Goal: Information Seeking & Learning: Understand process/instructions

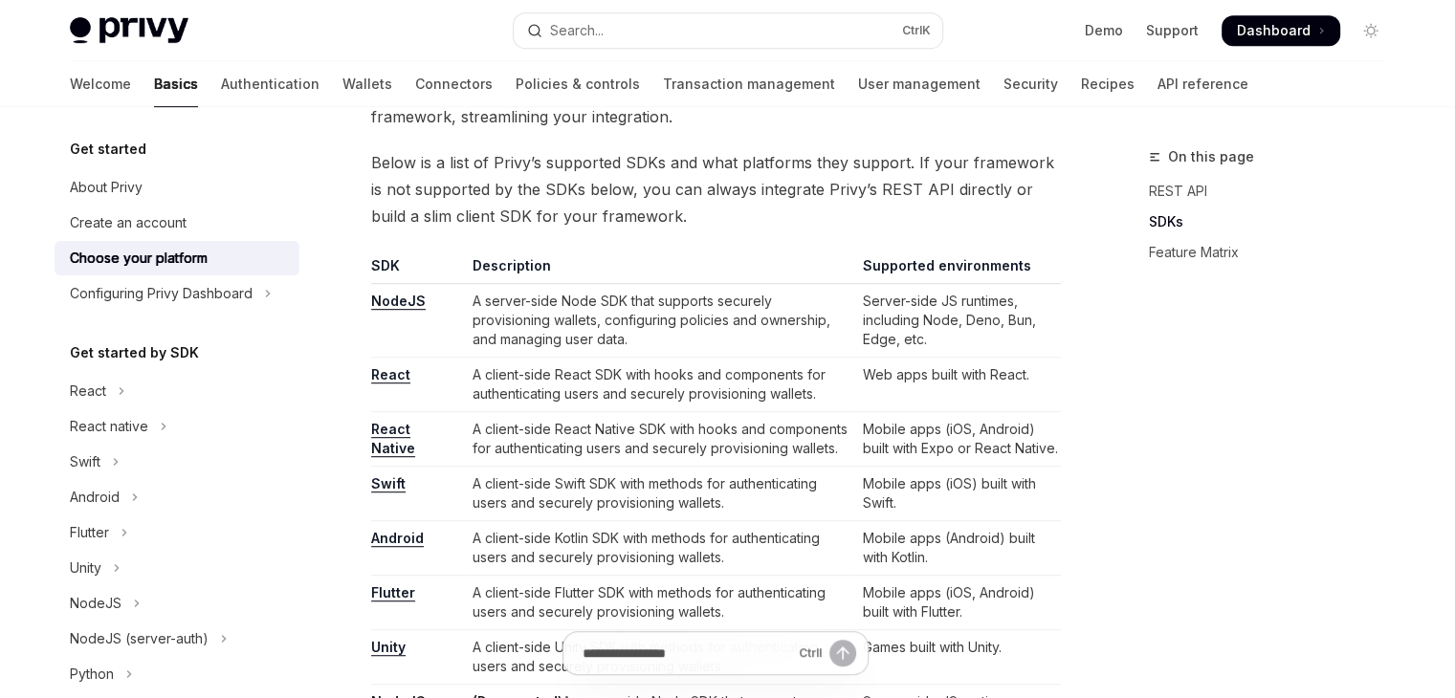
scroll to position [1052, 0]
click at [394, 307] on link "NodeJS" at bounding box center [398, 301] width 55 height 17
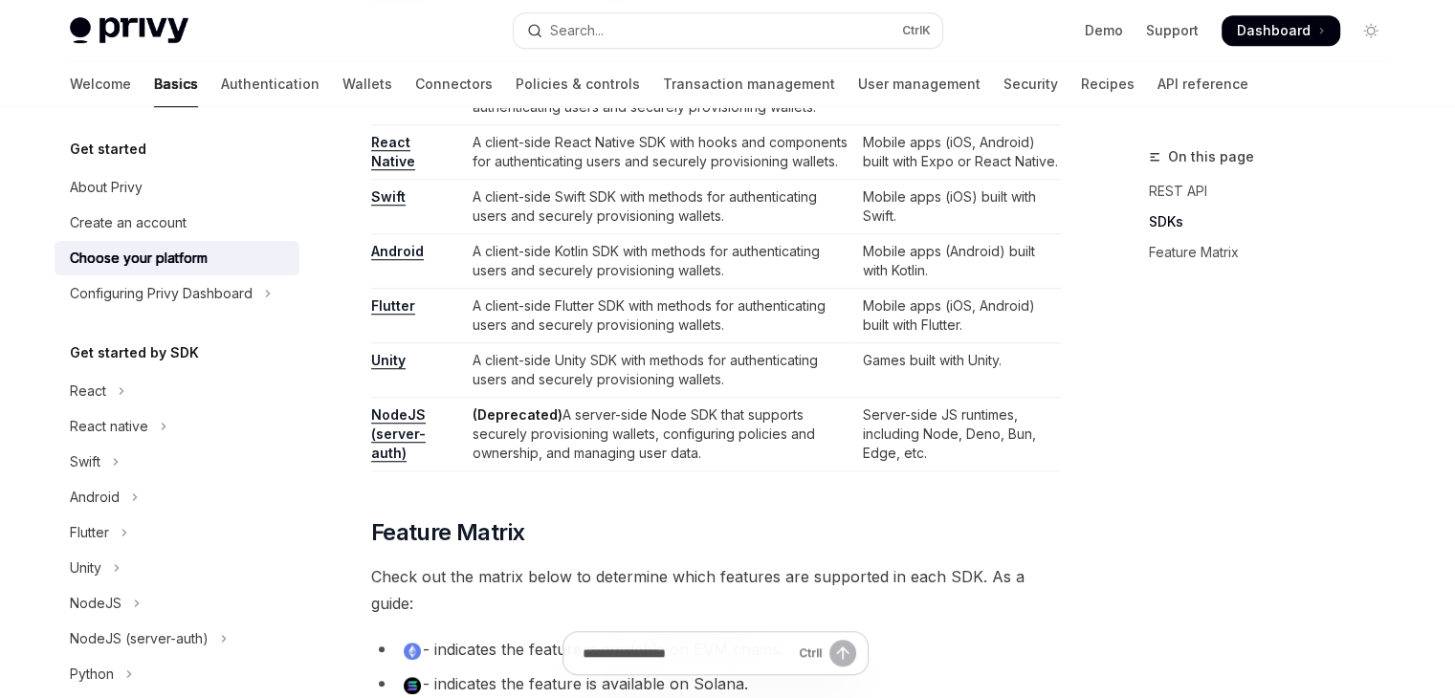
scroll to position [1818, 0]
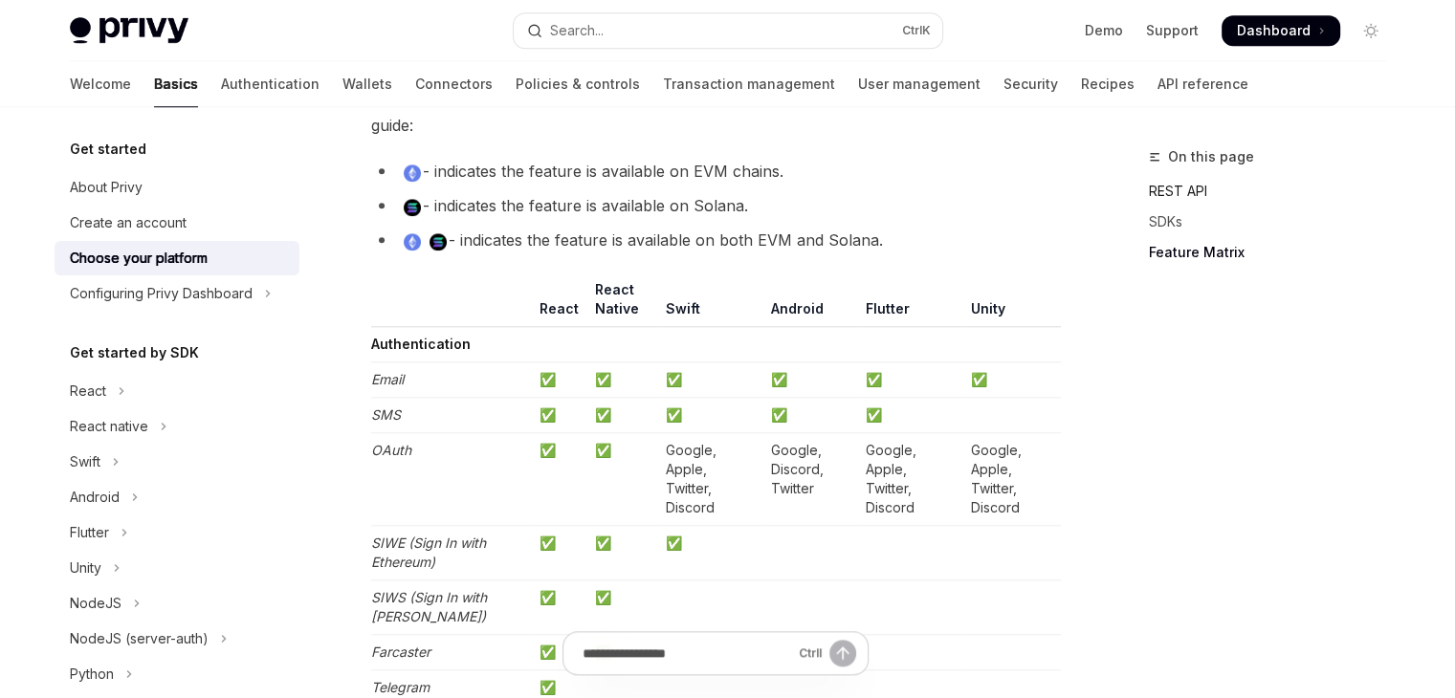
click at [1176, 194] on link "REST API" at bounding box center [1275, 191] width 253 height 31
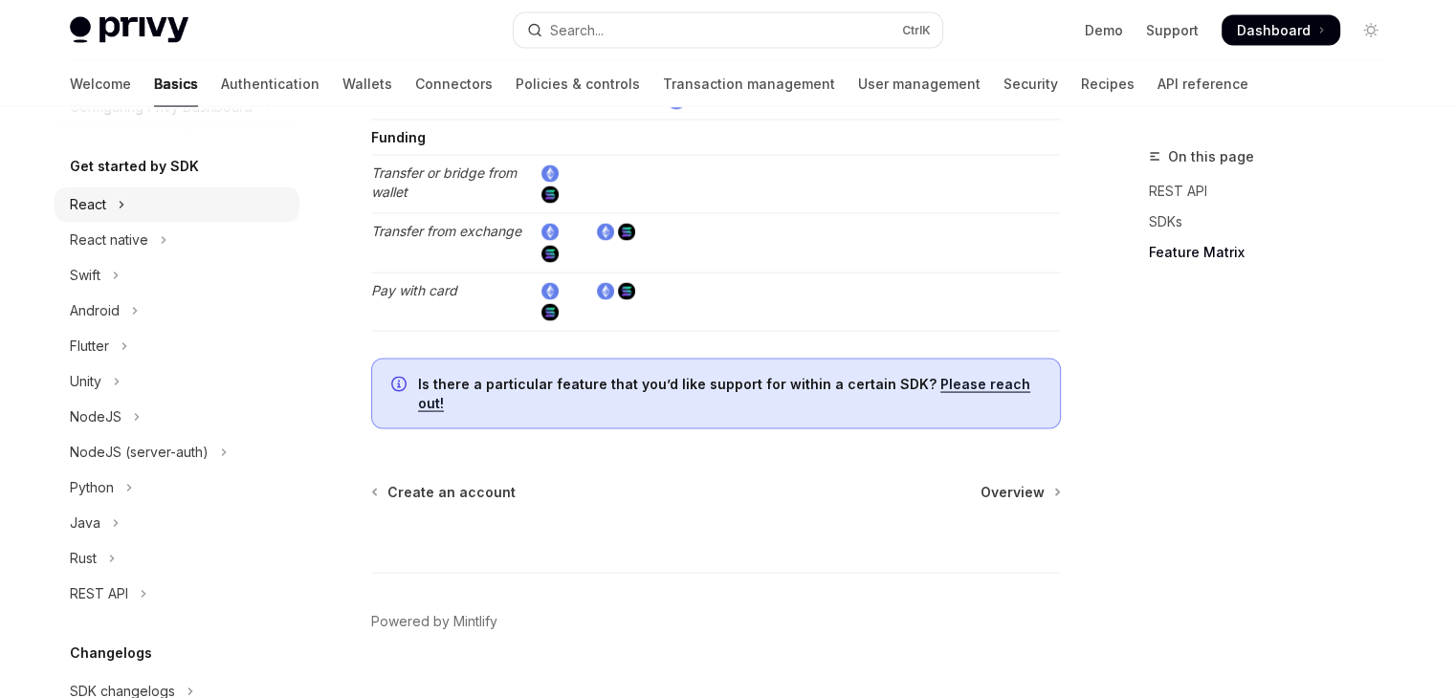
scroll to position [191, 0]
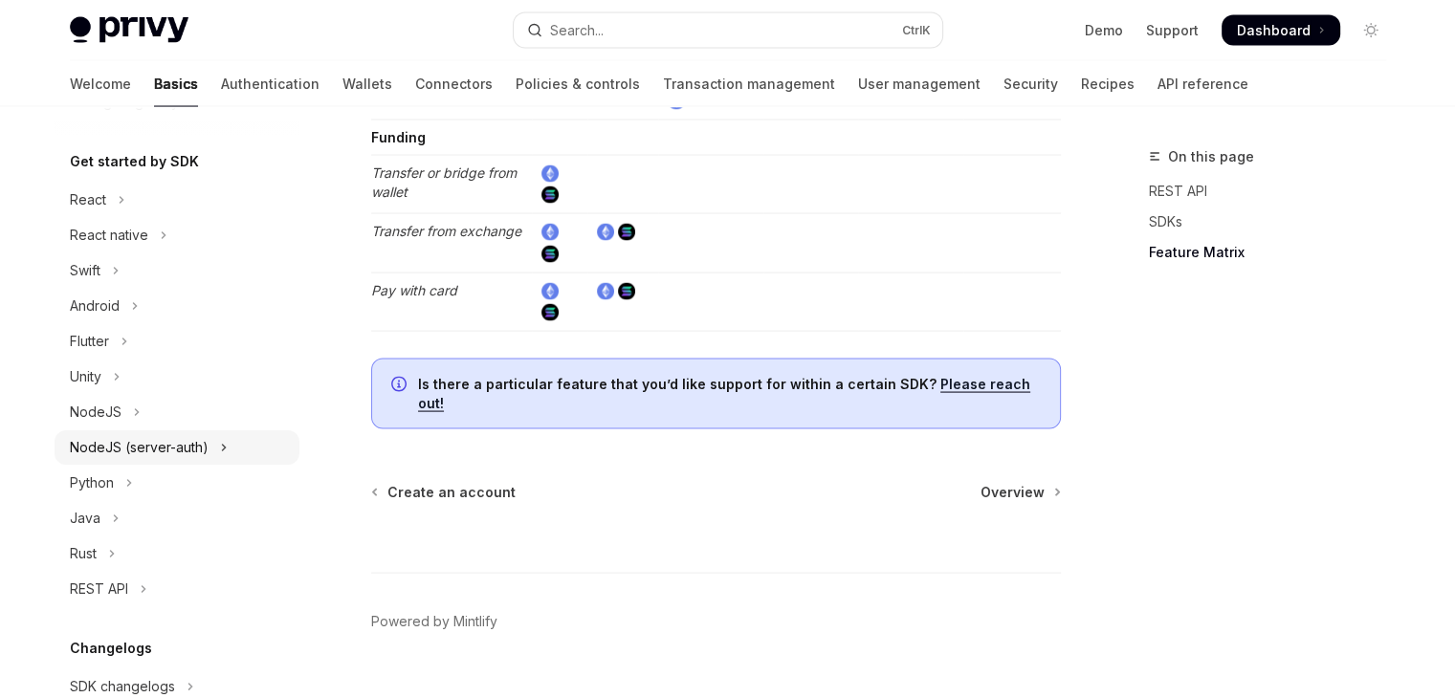
click at [204, 454] on div "NodeJS (server-auth)" at bounding box center [139, 447] width 139 height 23
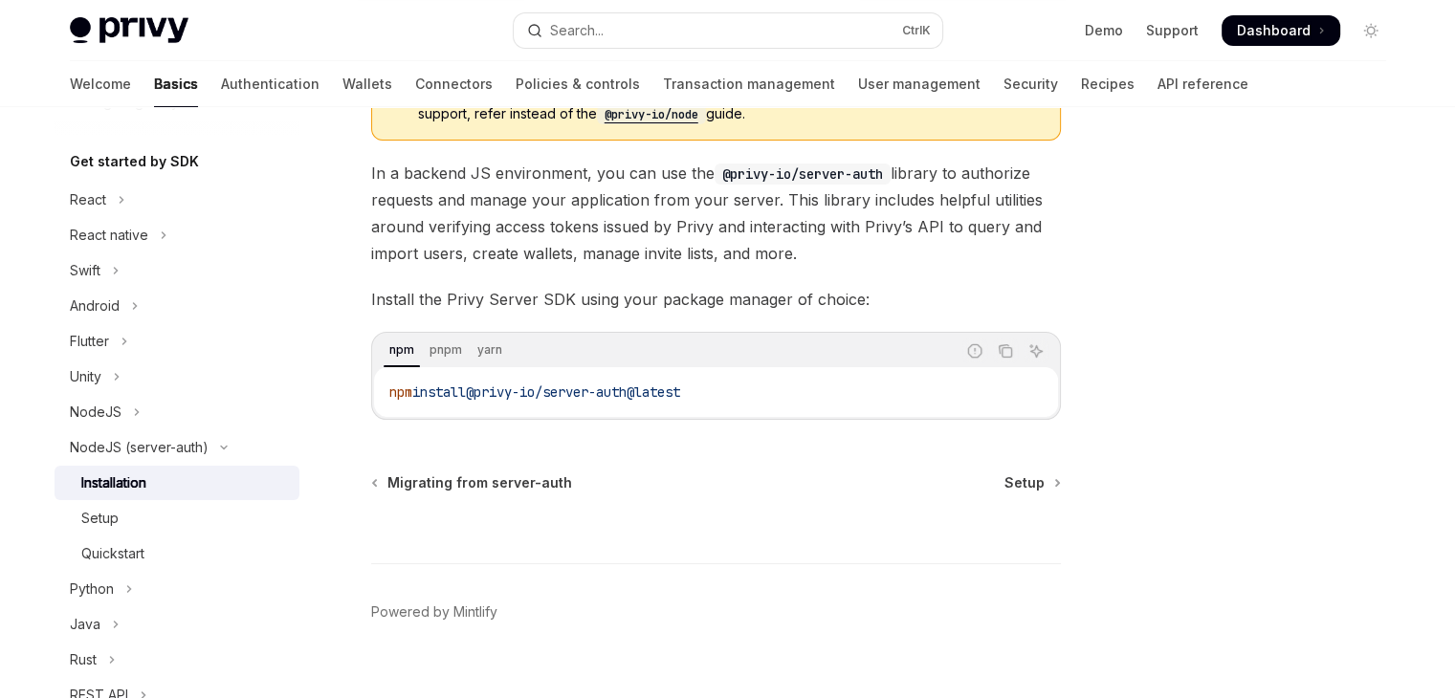
scroll to position [203, 0]
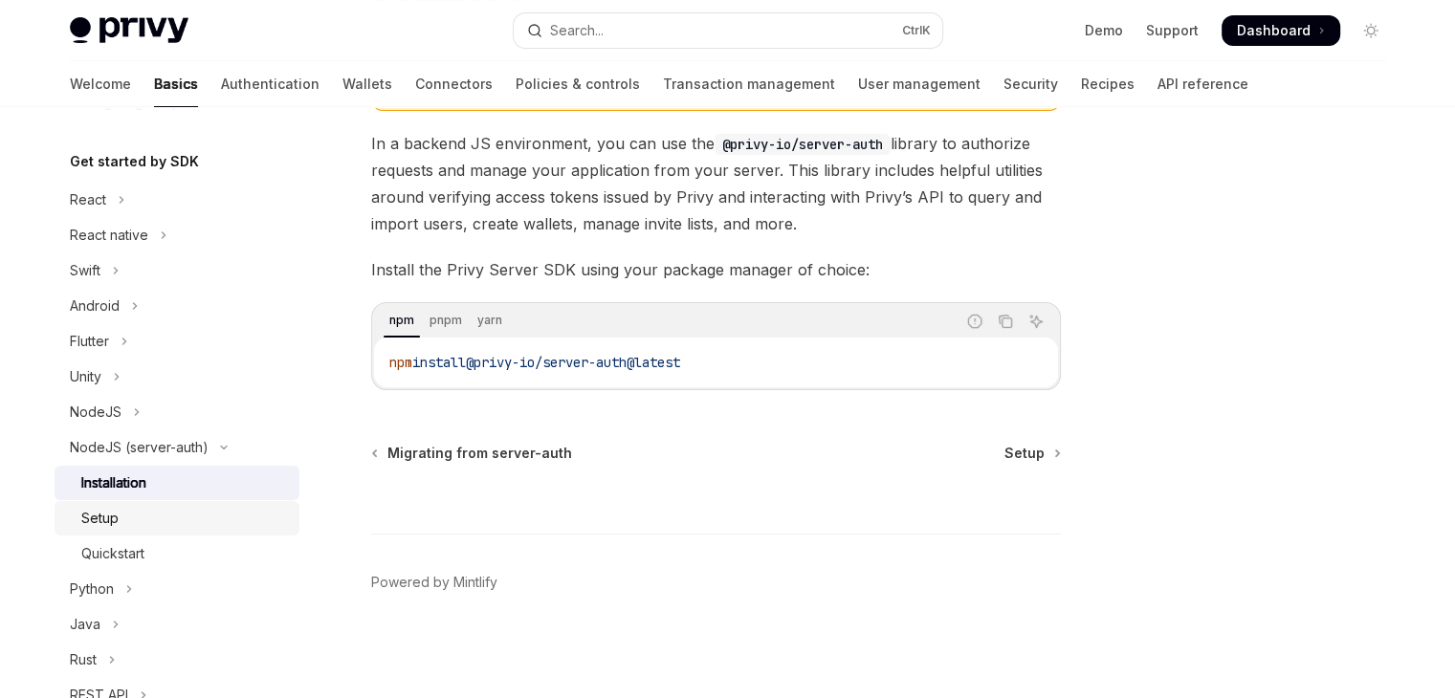
click at [115, 522] on div "Setup" at bounding box center [99, 518] width 37 height 23
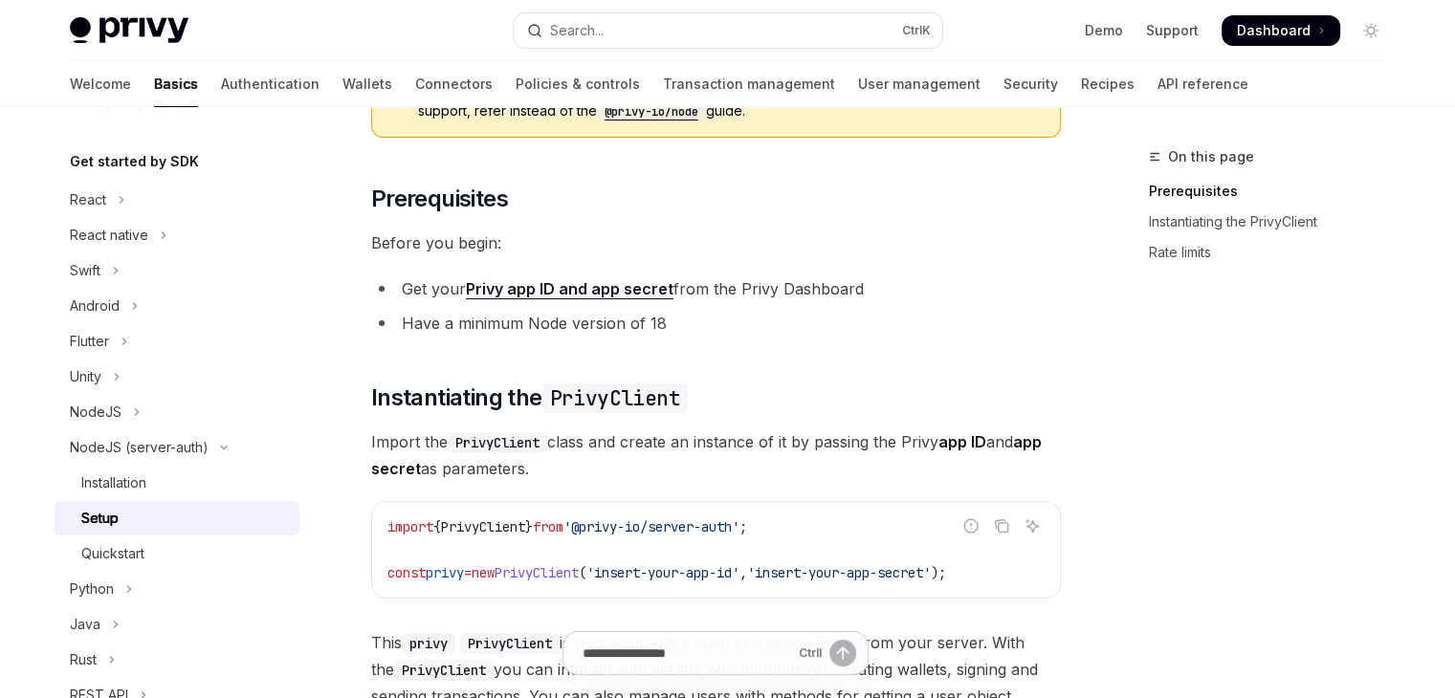
scroll to position [164, 0]
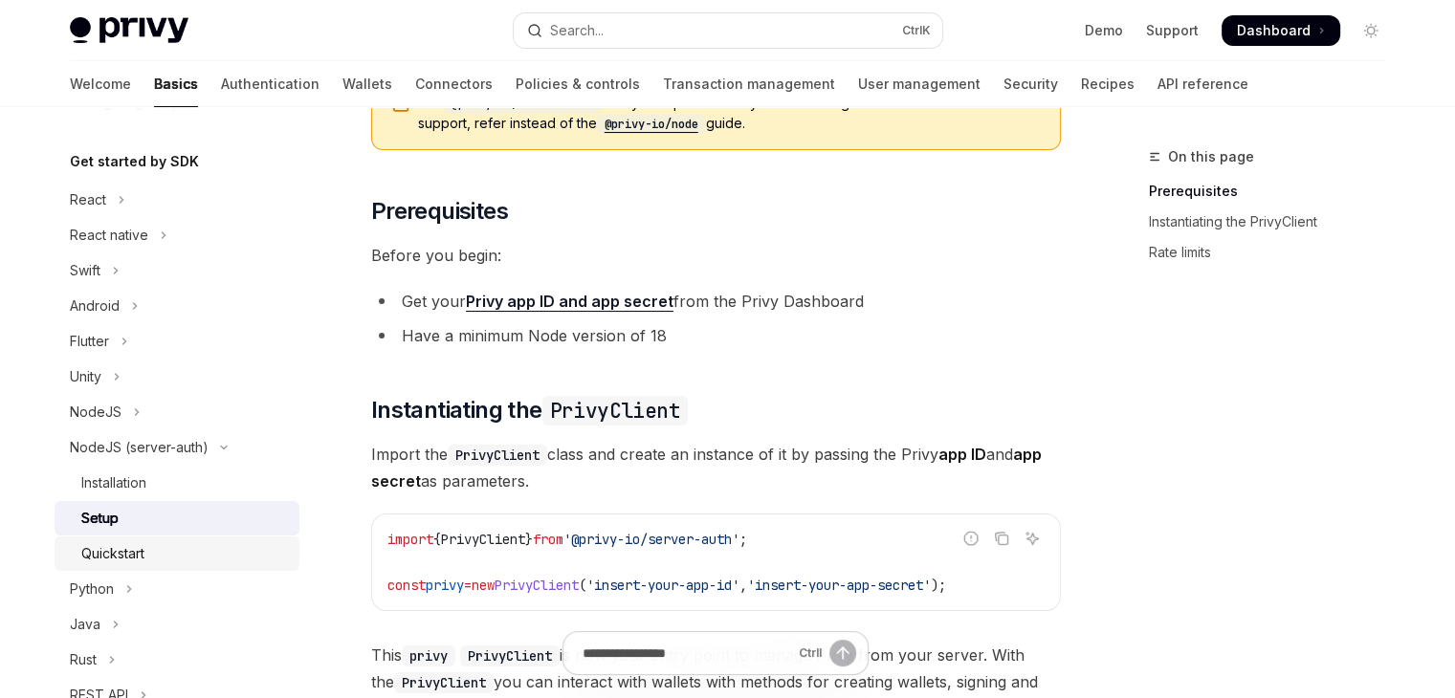
drag, startPoint x: 178, startPoint y: 554, endPoint x: 188, endPoint y: 552, distance: 9.8
click at [178, 554] on div "Quickstart" at bounding box center [184, 553] width 207 height 23
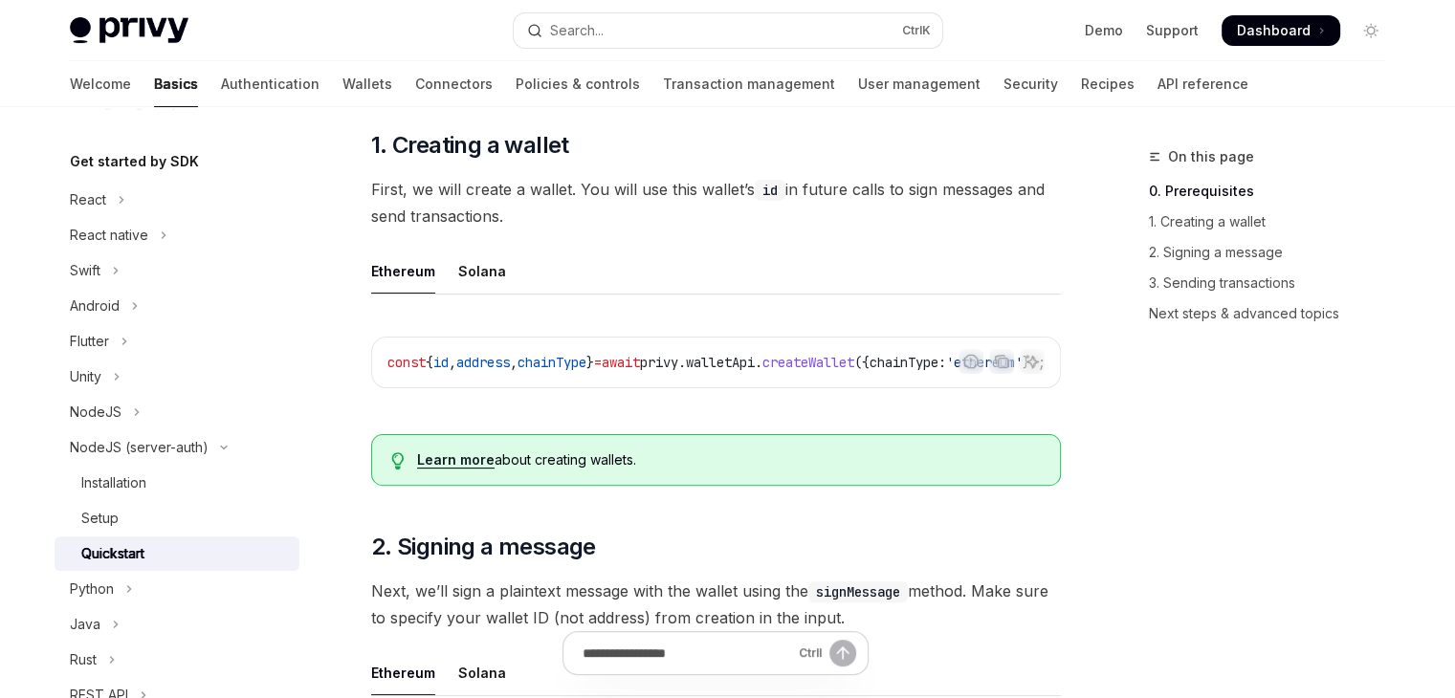
scroll to position [478, 0]
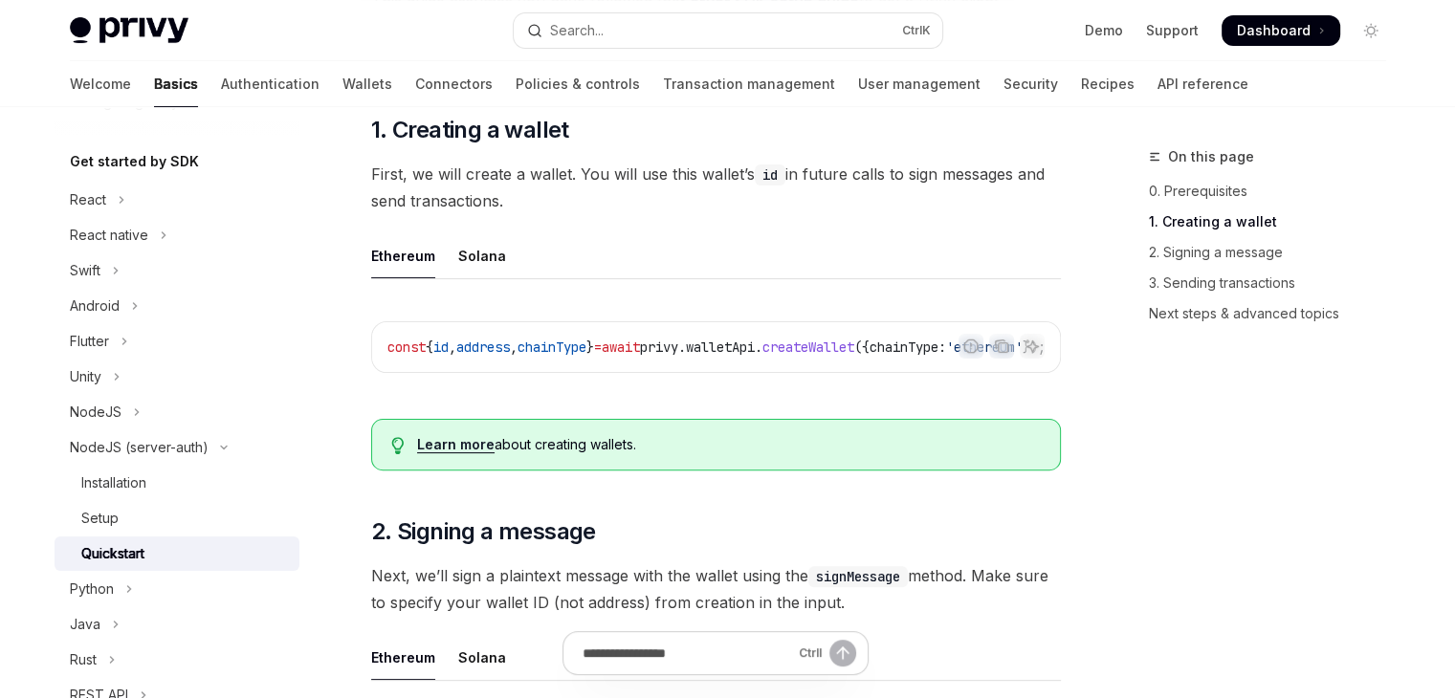
drag, startPoint x: 612, startPoint y: 382, endPoint x: 638, endPoint y: 383, distance: 25.8
click at [638, 383] on div "Report incorrect code Copy Ask AI const { id , address , chainType } = await pr…" at bounding box center [716, 352] width 690 height 101
click at [669, 383] on div "Report incorrect code Copy Ask AI const { id , address , chainType } = await pr…" at bounding box center [716, 352] width 690 height 101
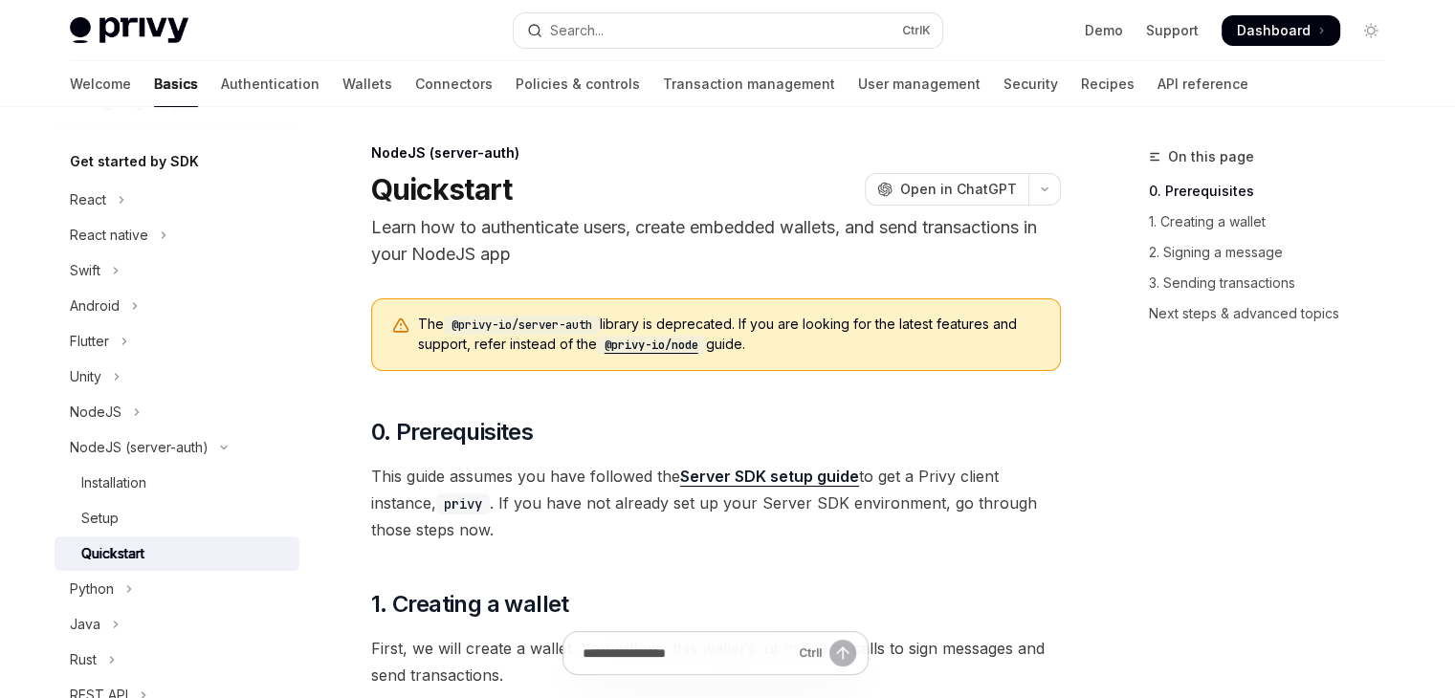
scroll to position [0, 0]
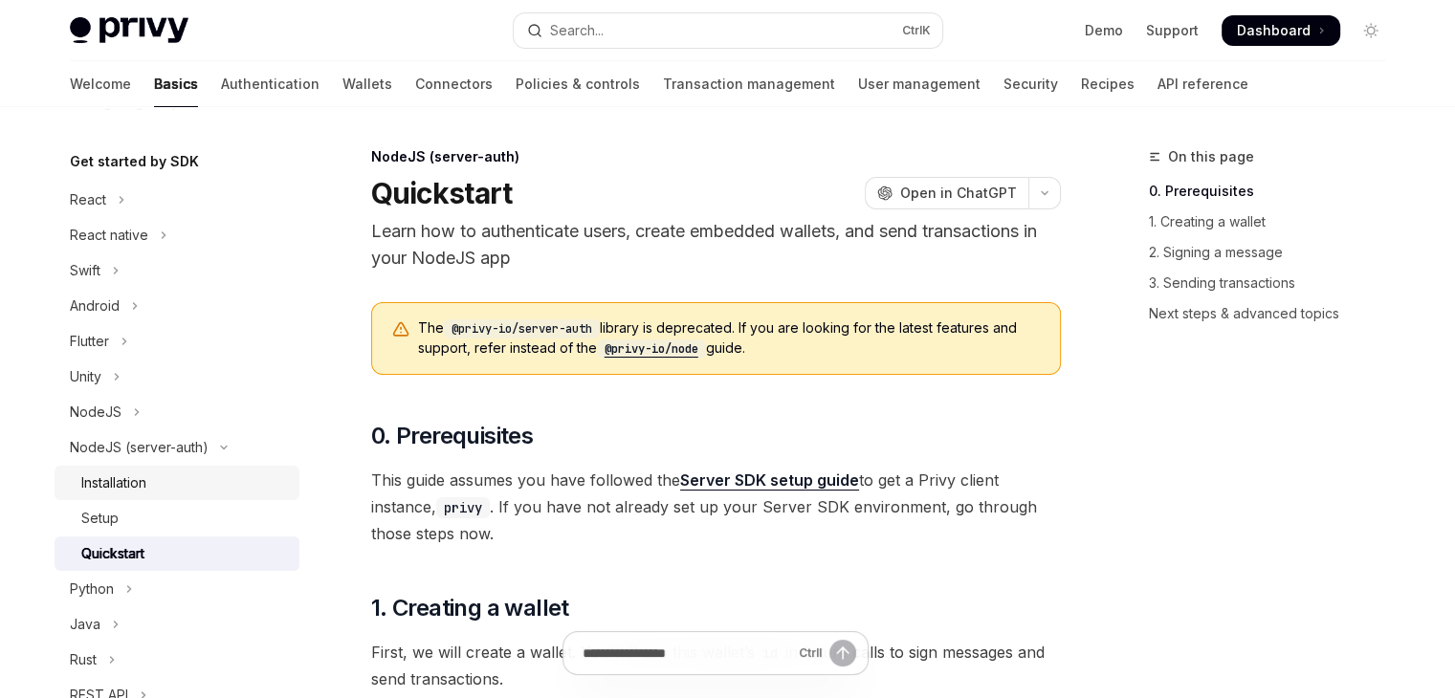
click at [139, 494] on div "Installation" at bounding box center [113, 483] width 65 height 23
type textarea "*"
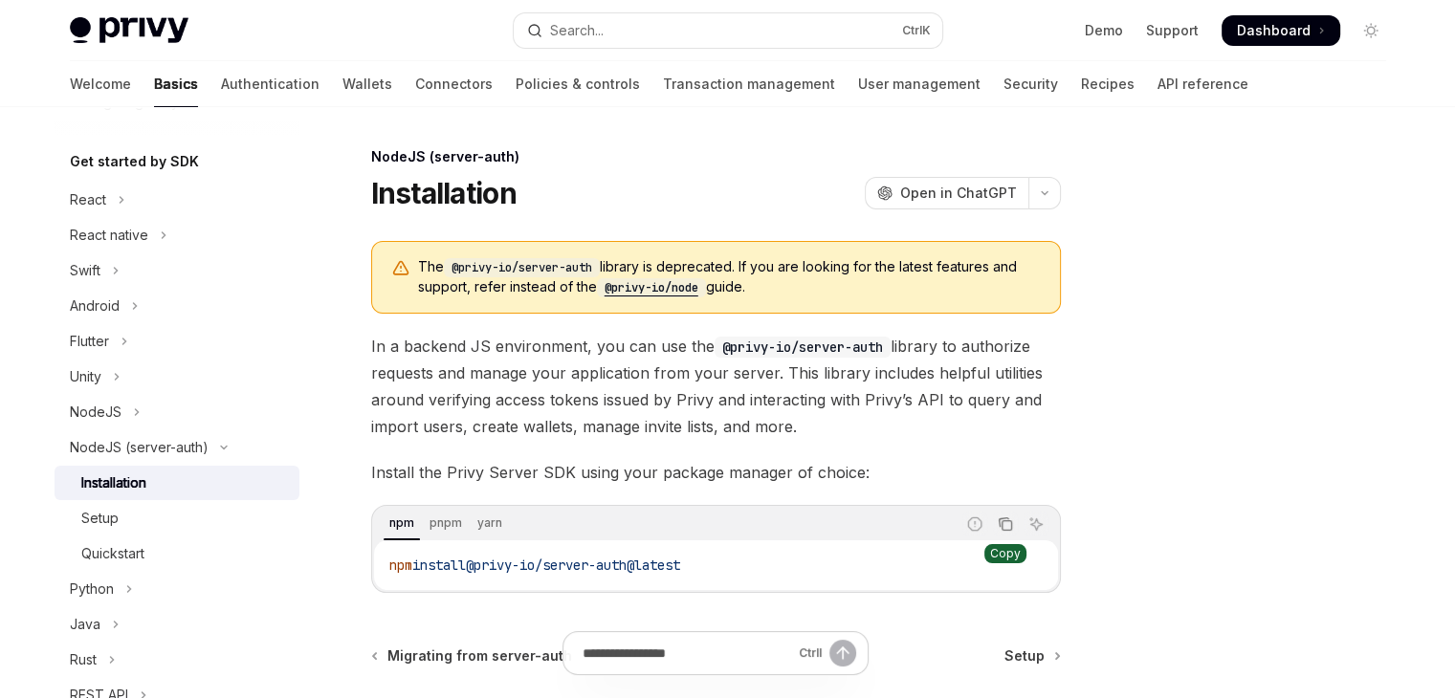
click at [1003, 529] on icon "Copy the contents from the code block" at bounding box center [1007, 526] width 10 height 10
click at [1009, 527] on icon "Copy the contents from the code block" at bounding box center [1005, 524] width 15 height 15
click at [1361, 544] on div at bounding box center [1256, 421] width 291 height 553
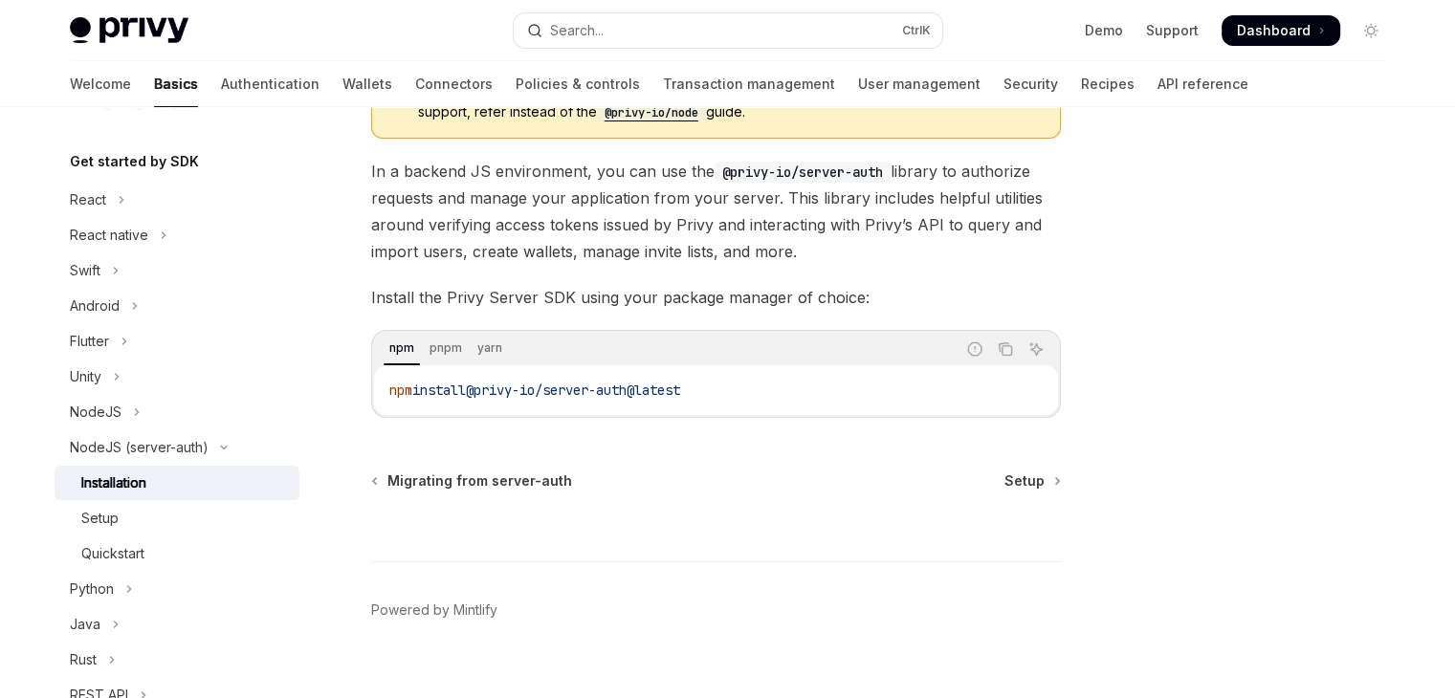
scroll to position [191, 0]
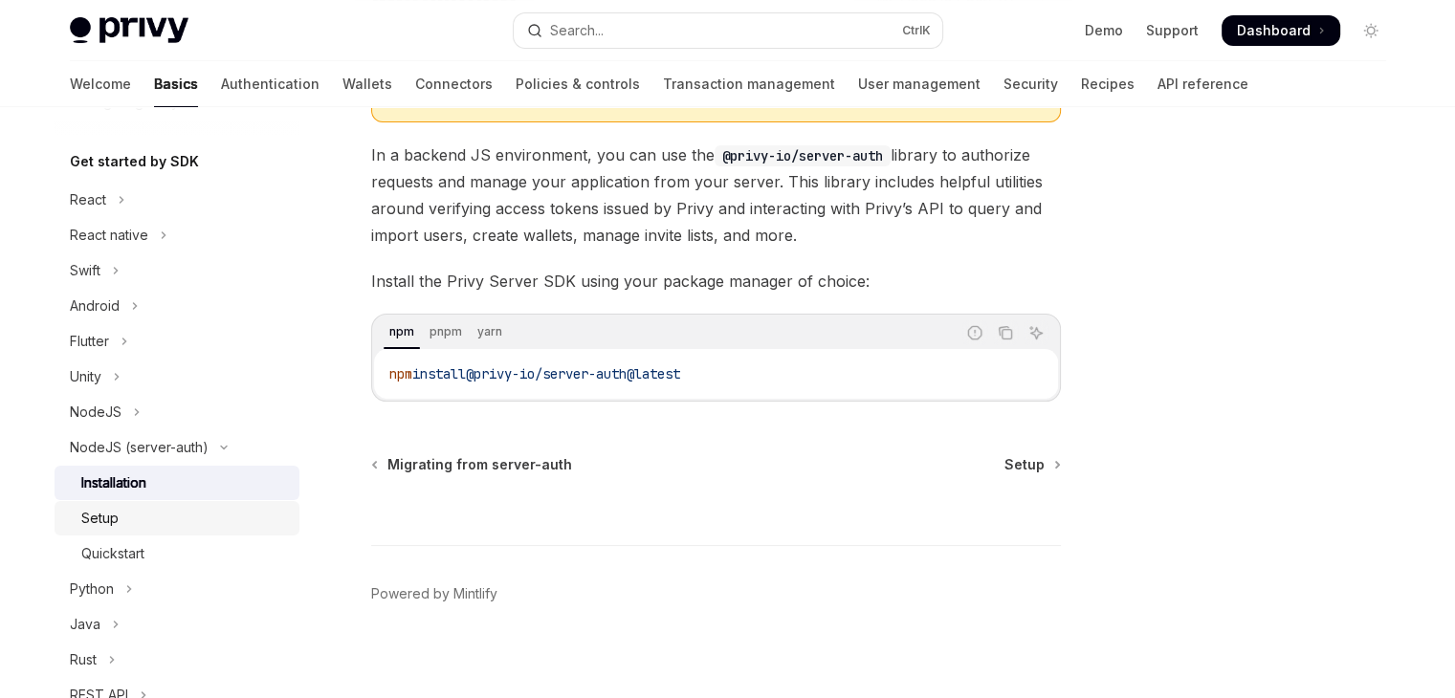
click at [191, 508] on div "Setup" at bounding box center [184, 518] width 207 height 23
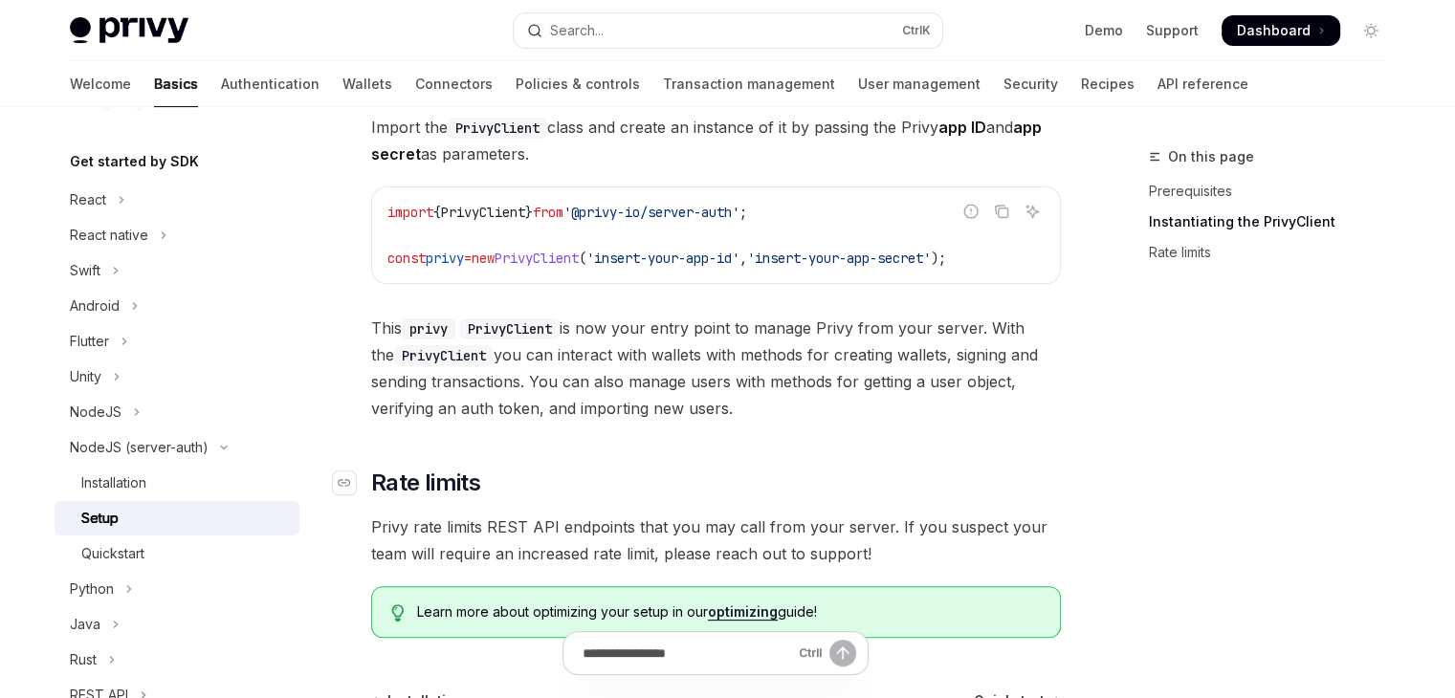
scroll to position [383, 0]
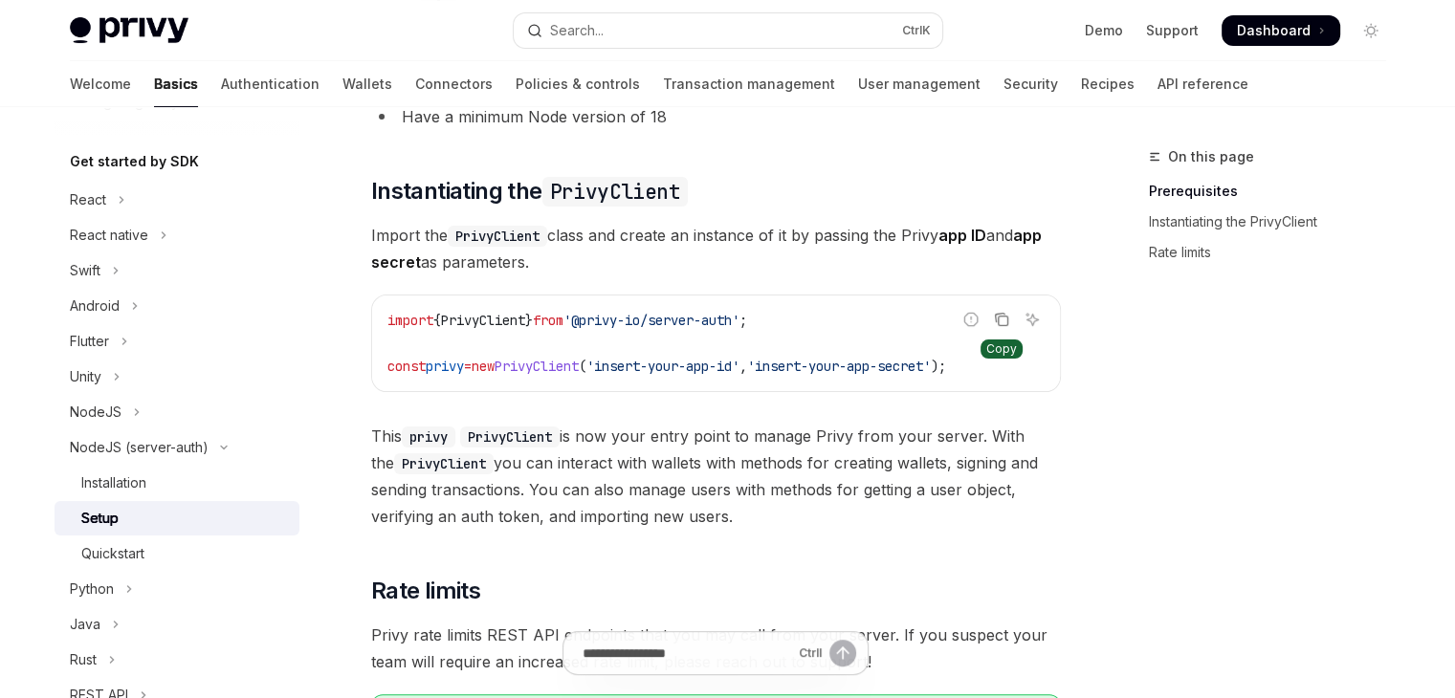
drag, startPoint x: 993, startPoint y: 325, endPoint x: 999, endPoint y: 374, distance: 49.1
click at [989, 322] on button "Copy the contents from the code block" at bounding box center [1001, 319] width 25 height 25
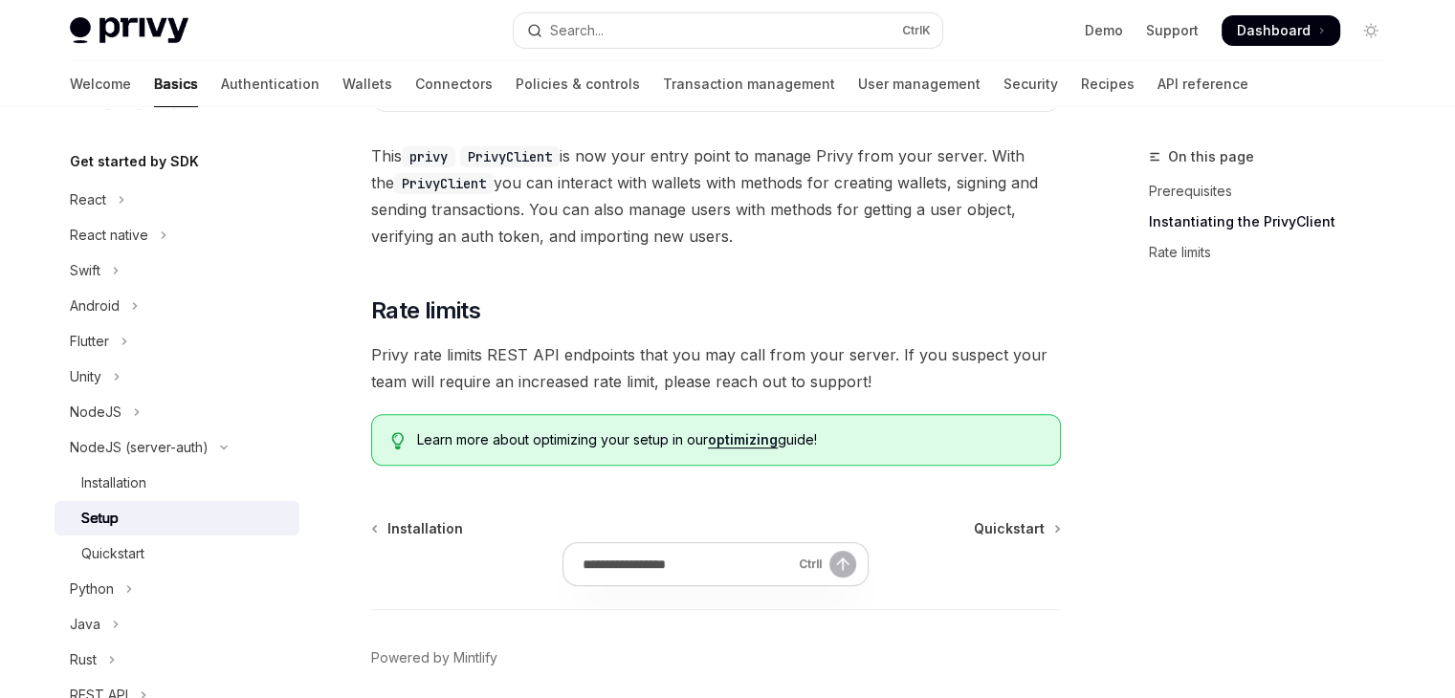
scroll to position [670, 0]
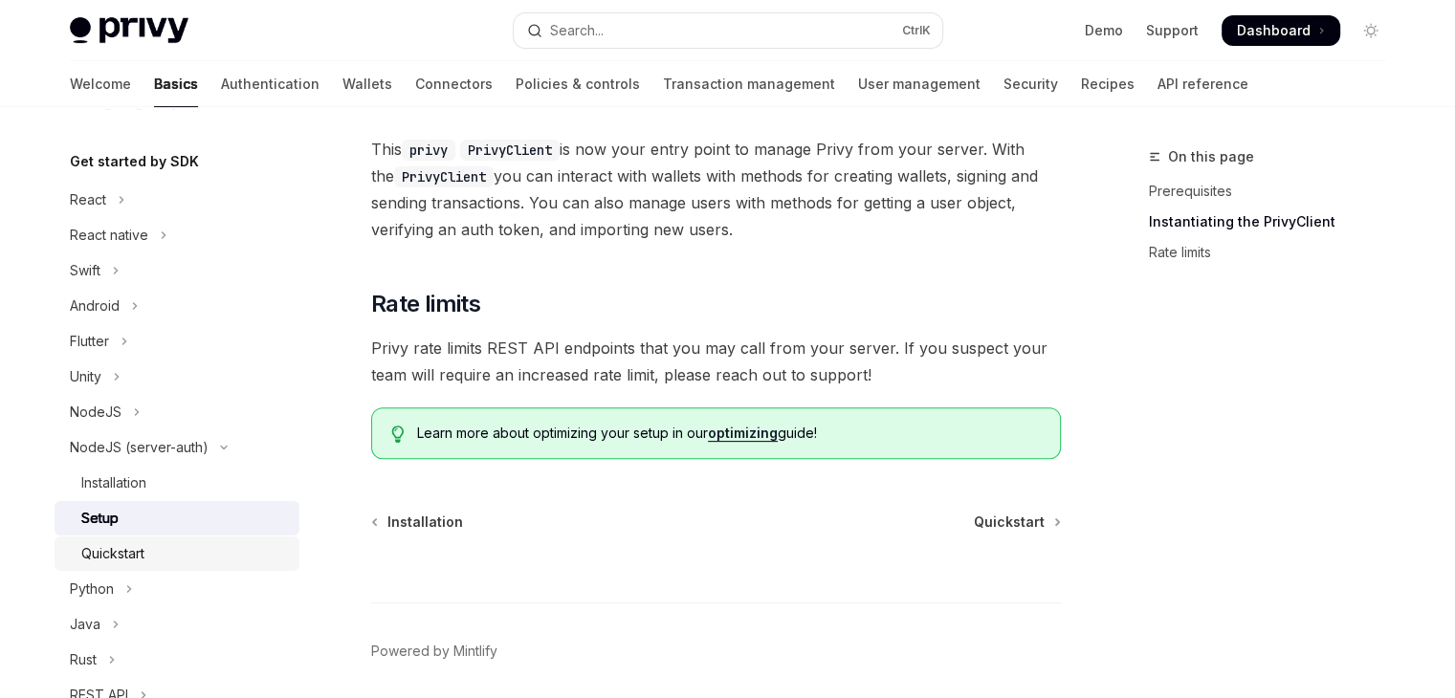
click at [139, 551] on div "Quickstart" at bounding box center [112, 553] width 63 height 23
type textarea "*"
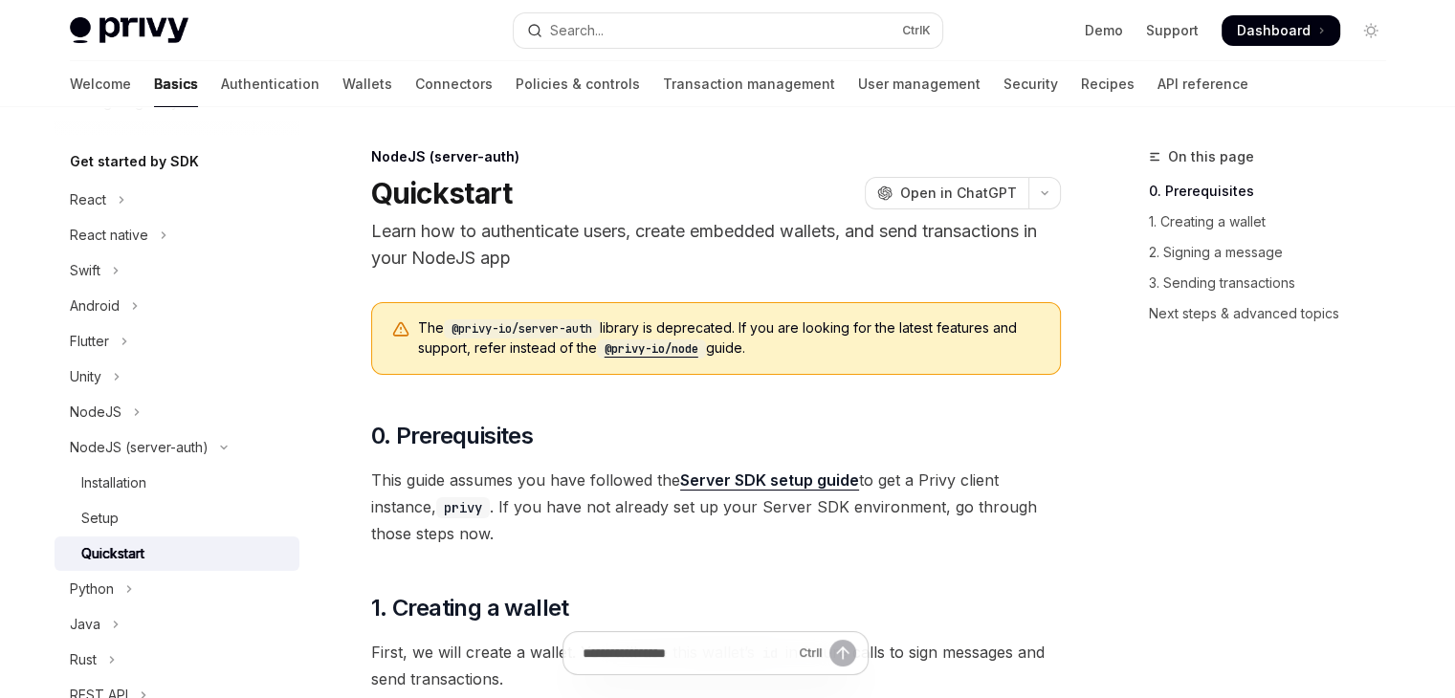
scroll to position [383, 0]
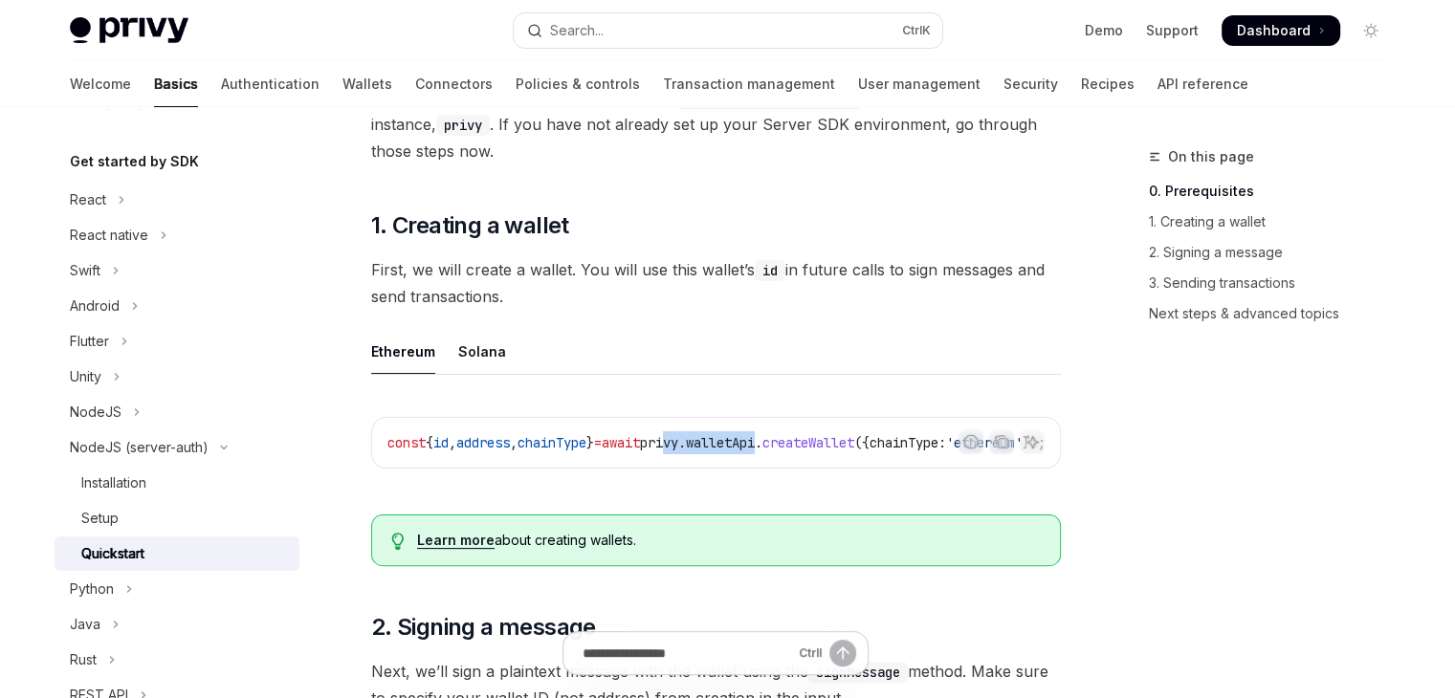
drag, startPoint x: 713, startPoint y: 463, endPoint x: 803, endPoint y: 463, distance: 89.9
click at [816, 467] on div "const { id , address , chainType } = await privy . walletApi . createWallet ({ …" at bounding box center [716, 443] width 688 height 50
click at [789, 465] on div "const { id , address , chainType } = await privy . walletApi . createWallet ({ …" at bounding box center [716, 443] width 688 height 50
click at [993, 445] on button "Copy the contents from the code block" at bounding box center [1001, 442] width 25 height 25
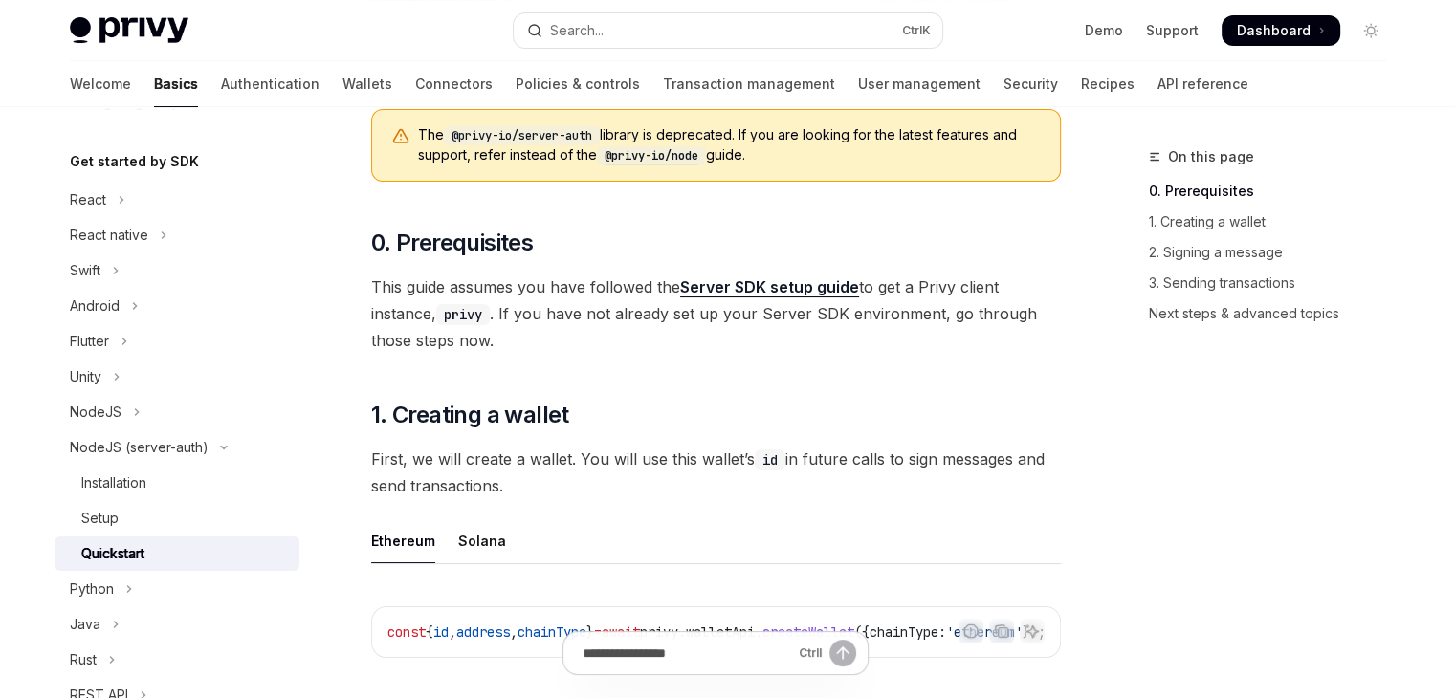
scroll to position [191, 0]
click at [740, 292] on link "Server SDK setup guide" at bounding box center [769, 289] width 179 height 20
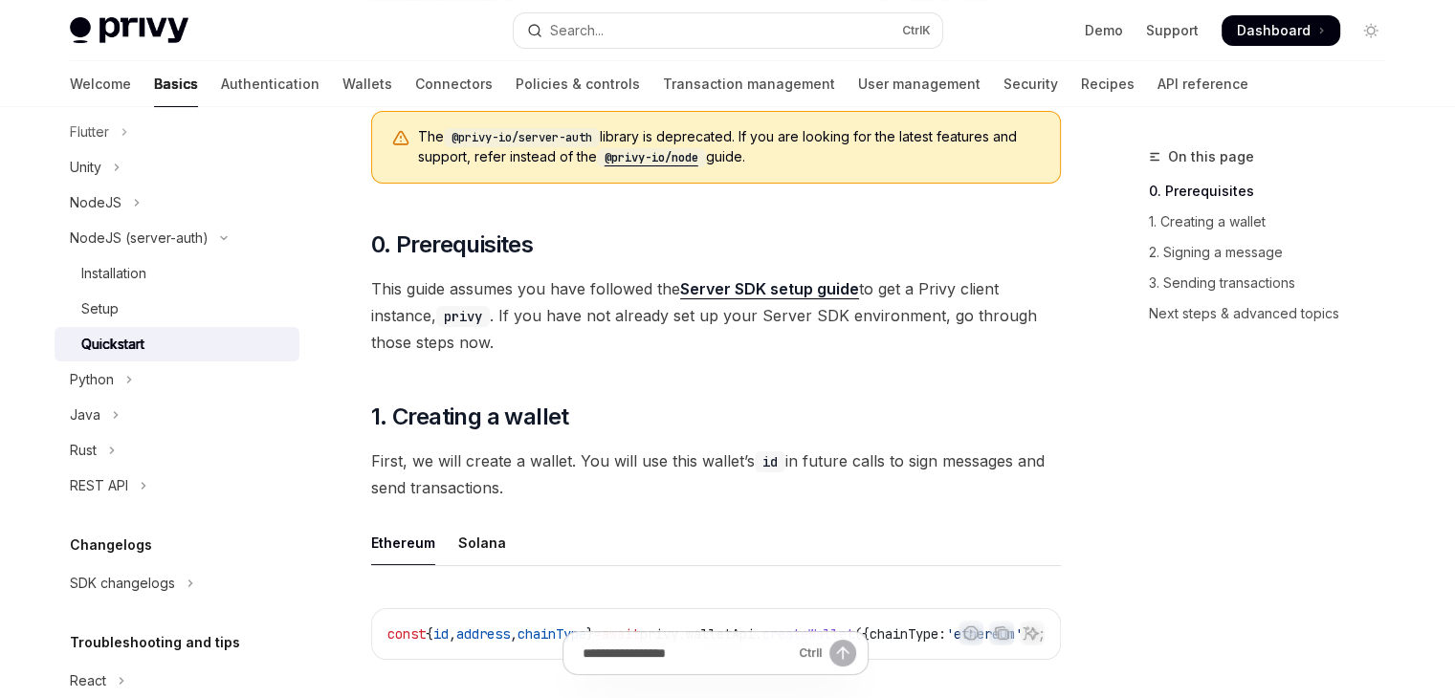
scroll to position [414, 0]
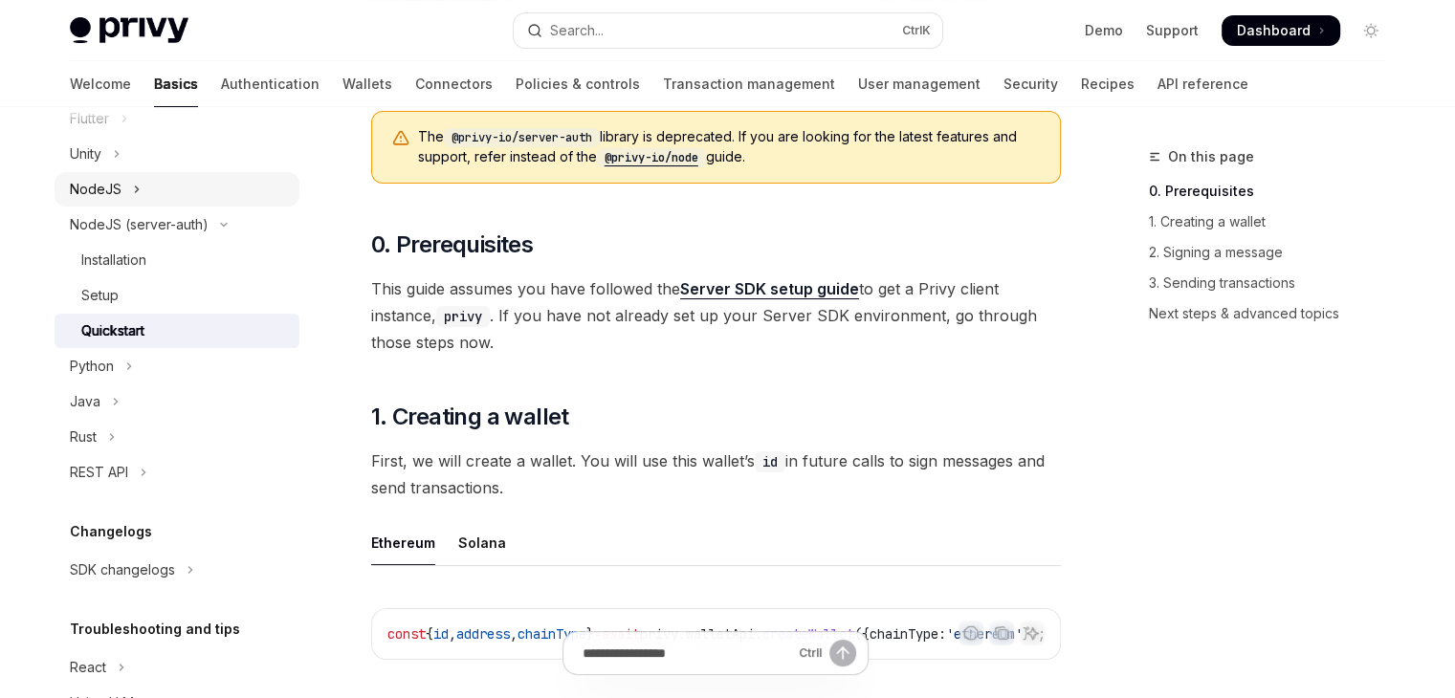
click at [119, 198] on div "NodeJS" at bounding box center [96, 189] width 52 height 23
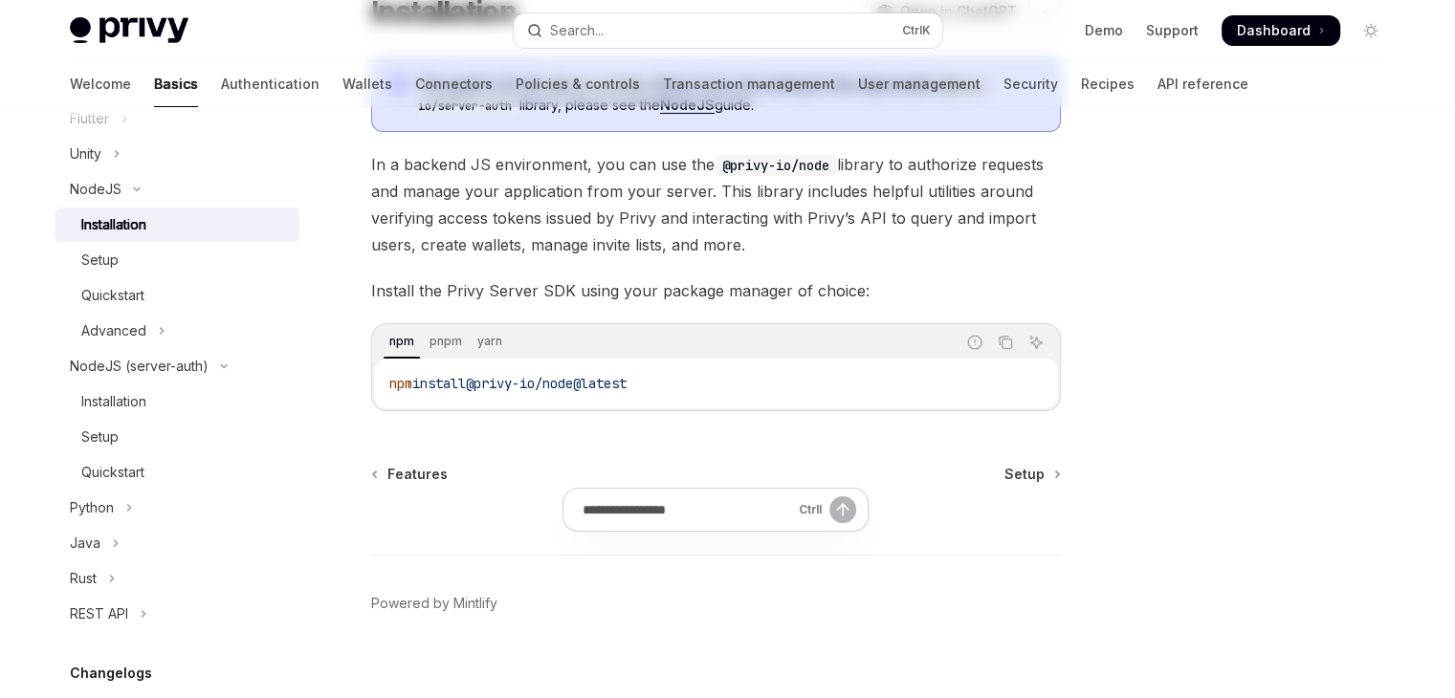
scroll to position [203, 0]
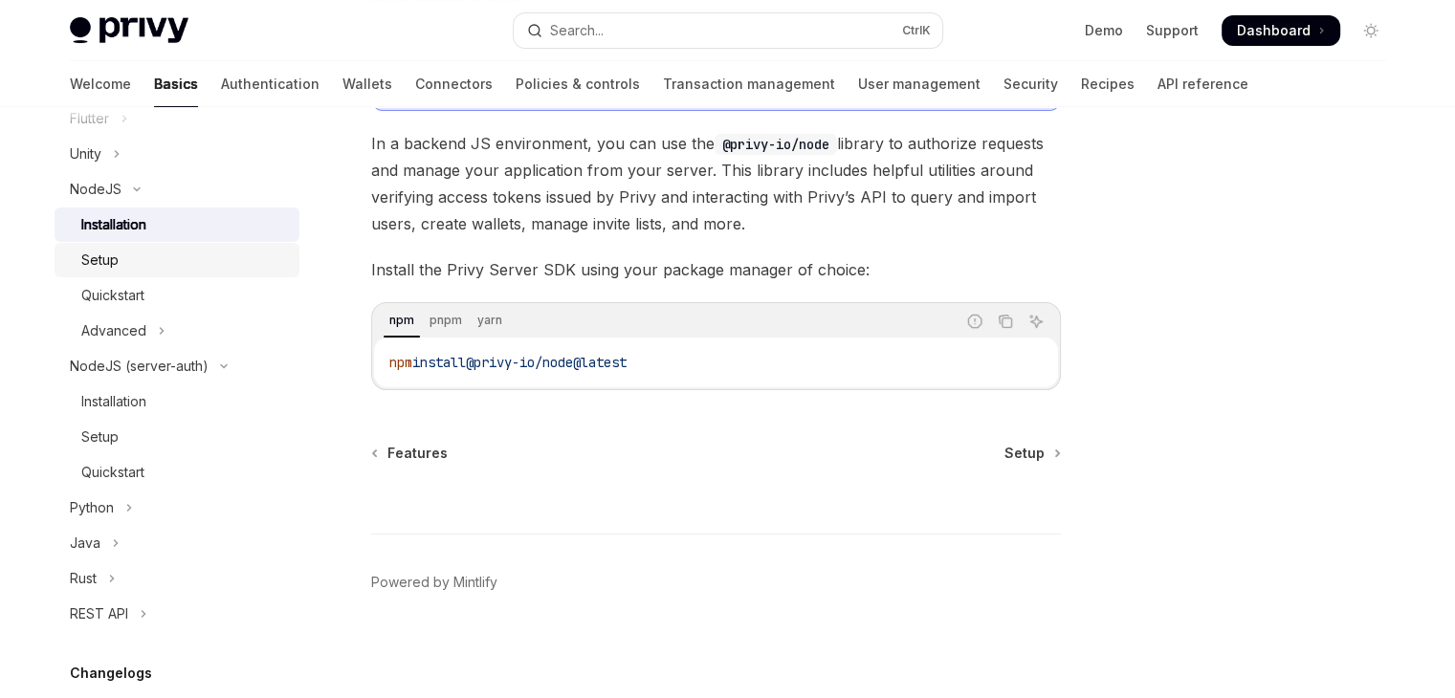
click at [132, 258] on div "Setup" at bounding box center [184, 260] width 207 height 23
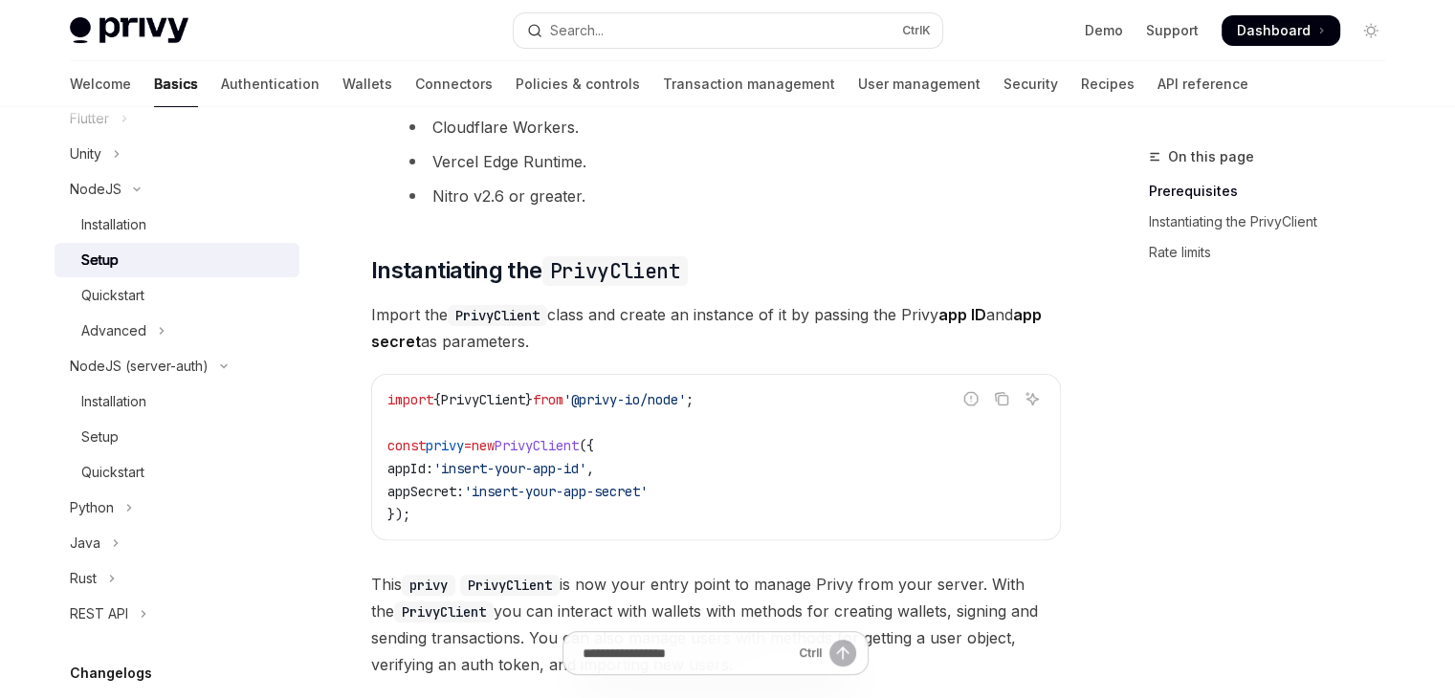
scroll to position [574, 0]
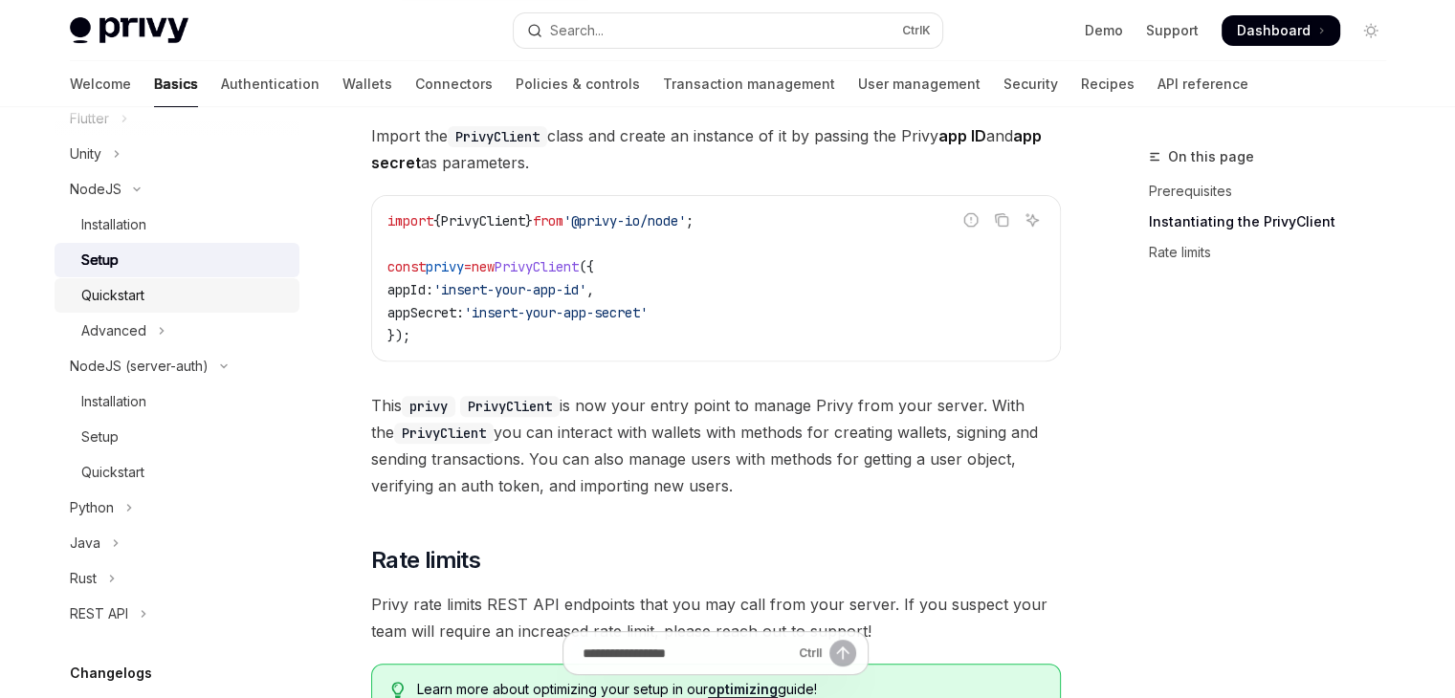
click at [137, 310] on link "Quickstart" at bounding box center [177, 295] width 245 height 34
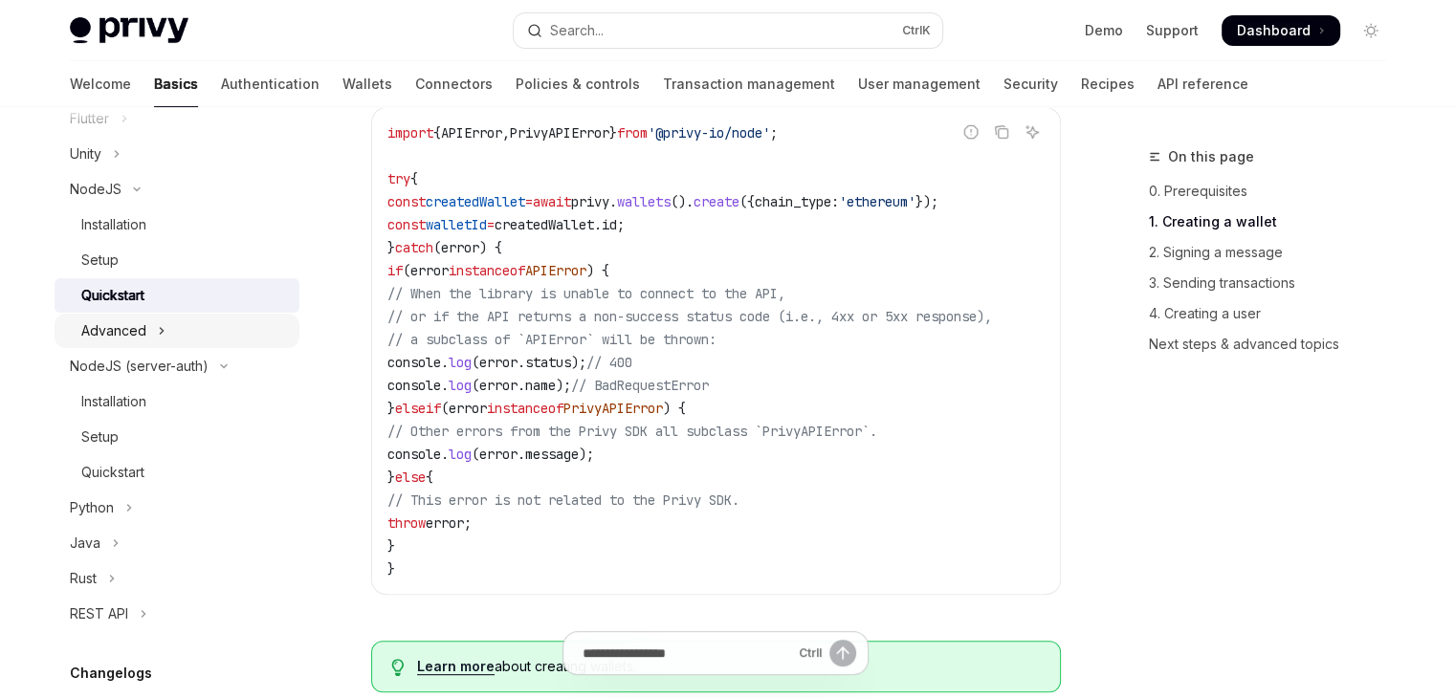
scroll to position [670, 0]
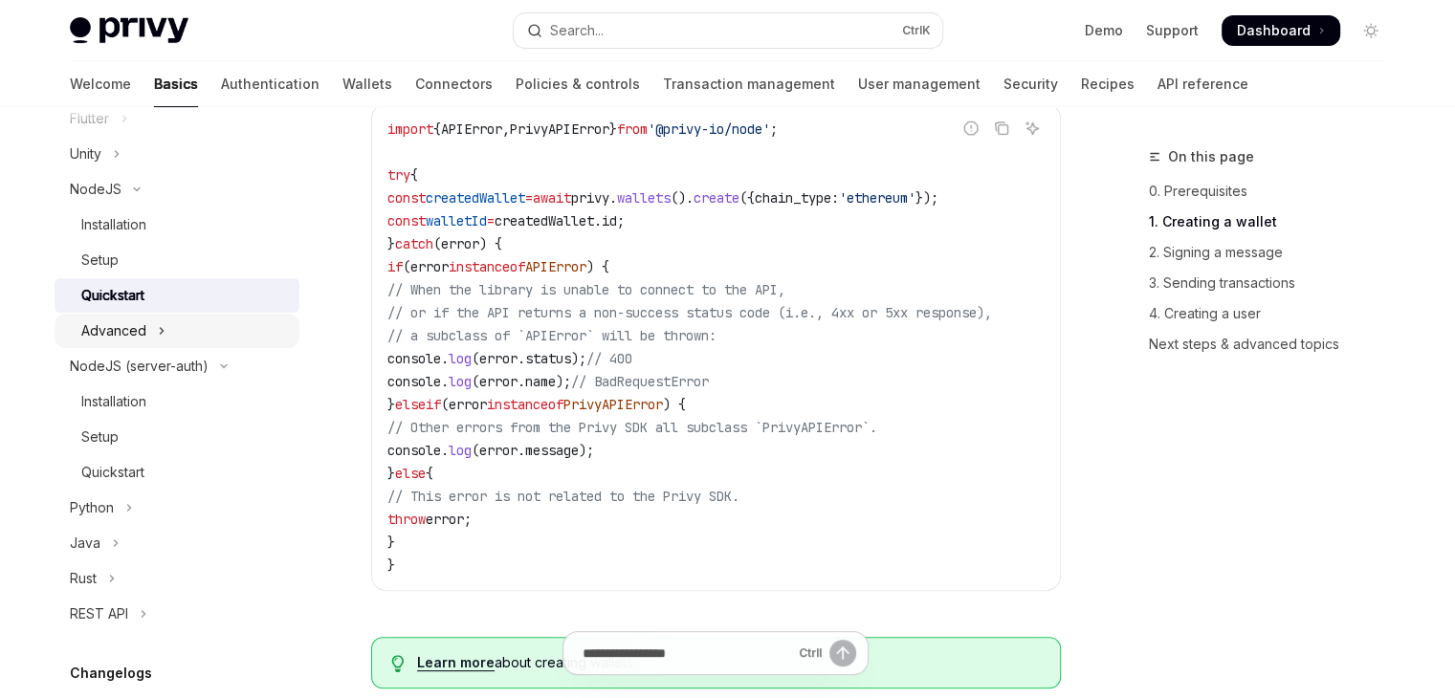
click at [165, 330] on button "Advanced" at bounding box center [177, 331] width 245 height 34
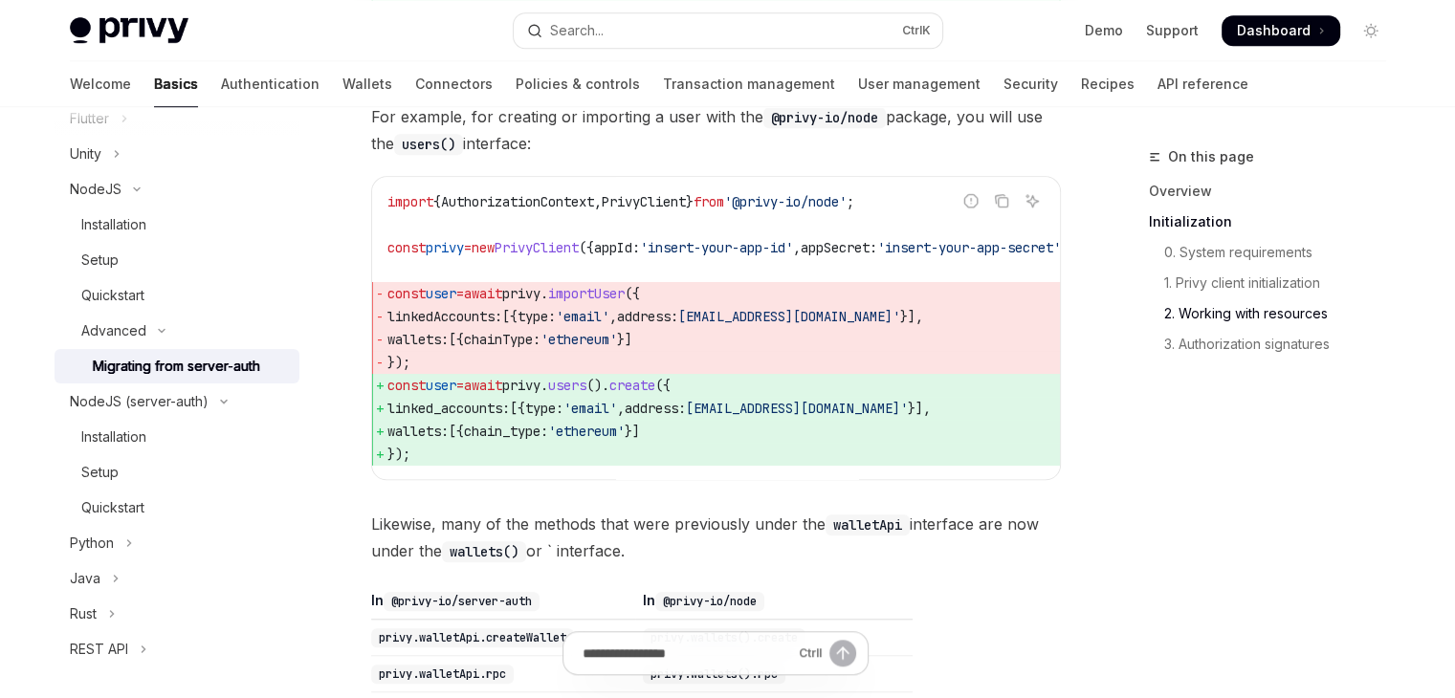
scroll to position [1531, 0]
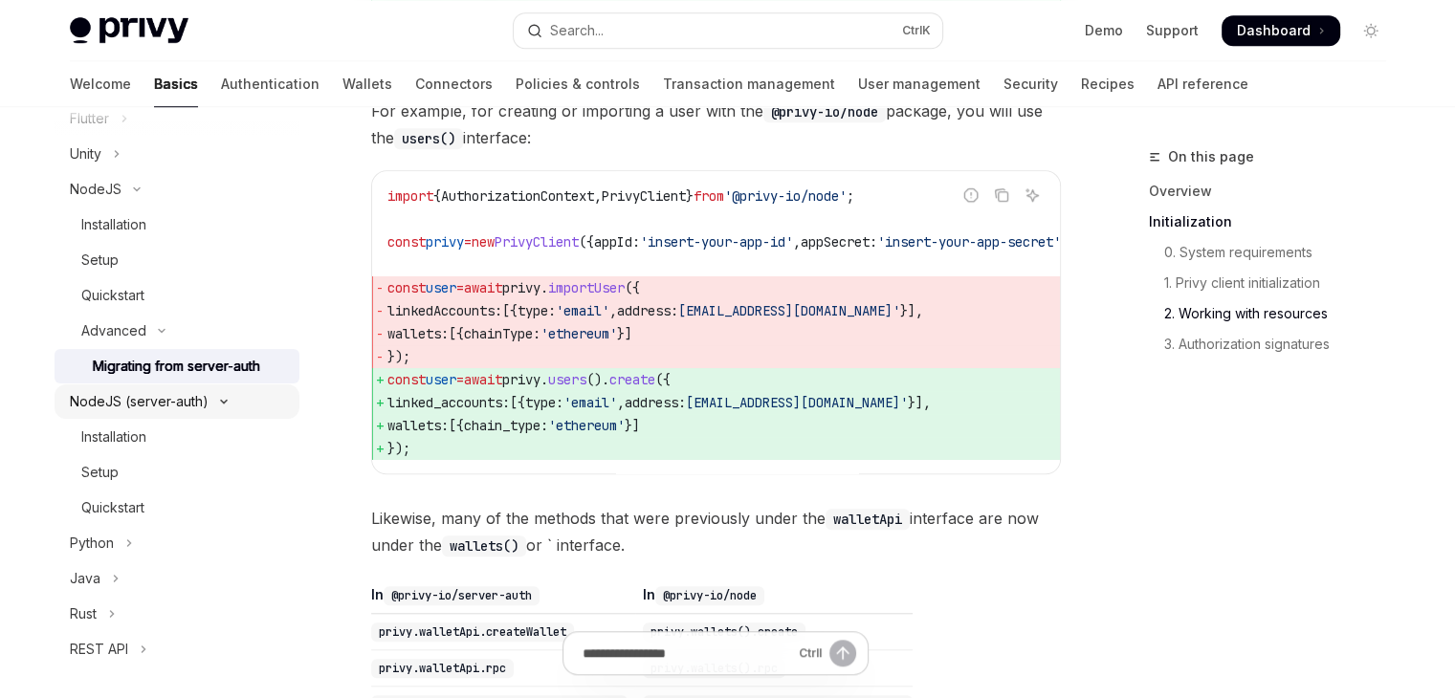
click at [162, 406] on div "NodeJS (server-auth)" at bounding box center [139, 401] width 139 height 23
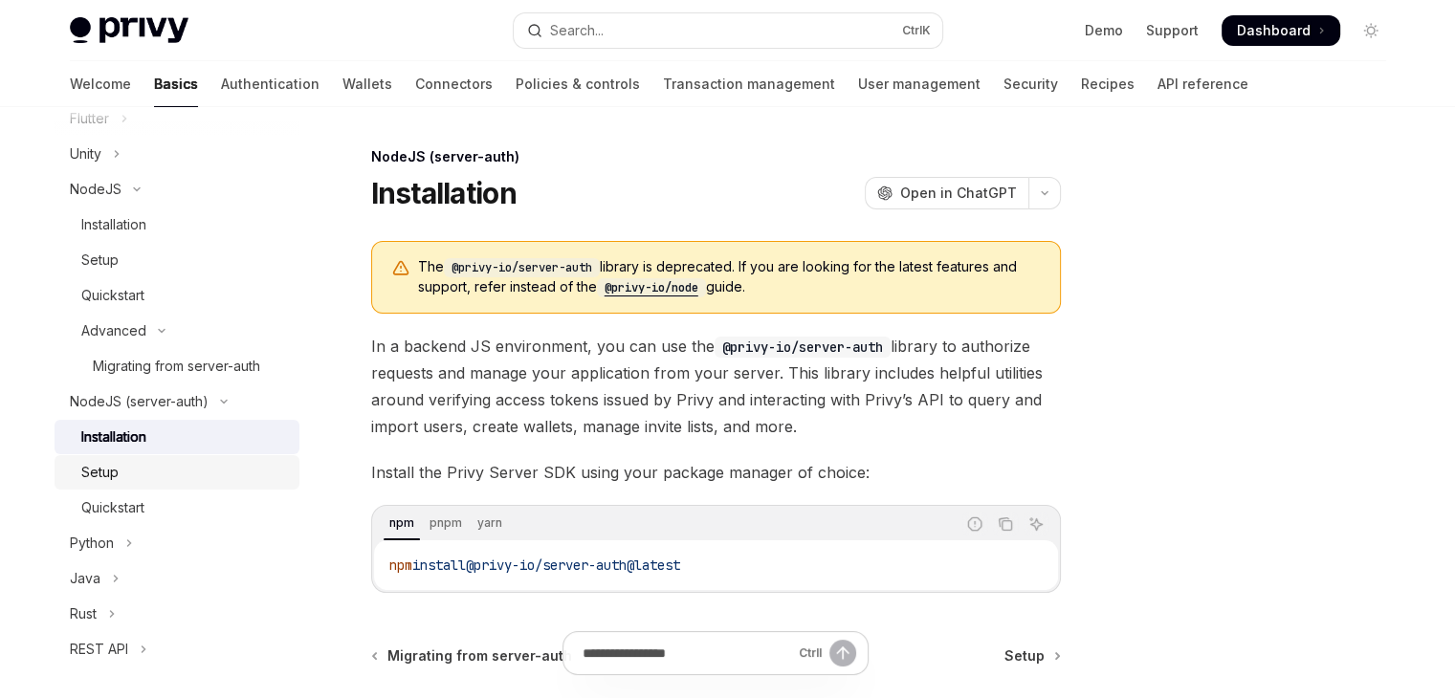
click at [170, 468] on div "Setup" at bounding box center [184, 472] width 207 height 23
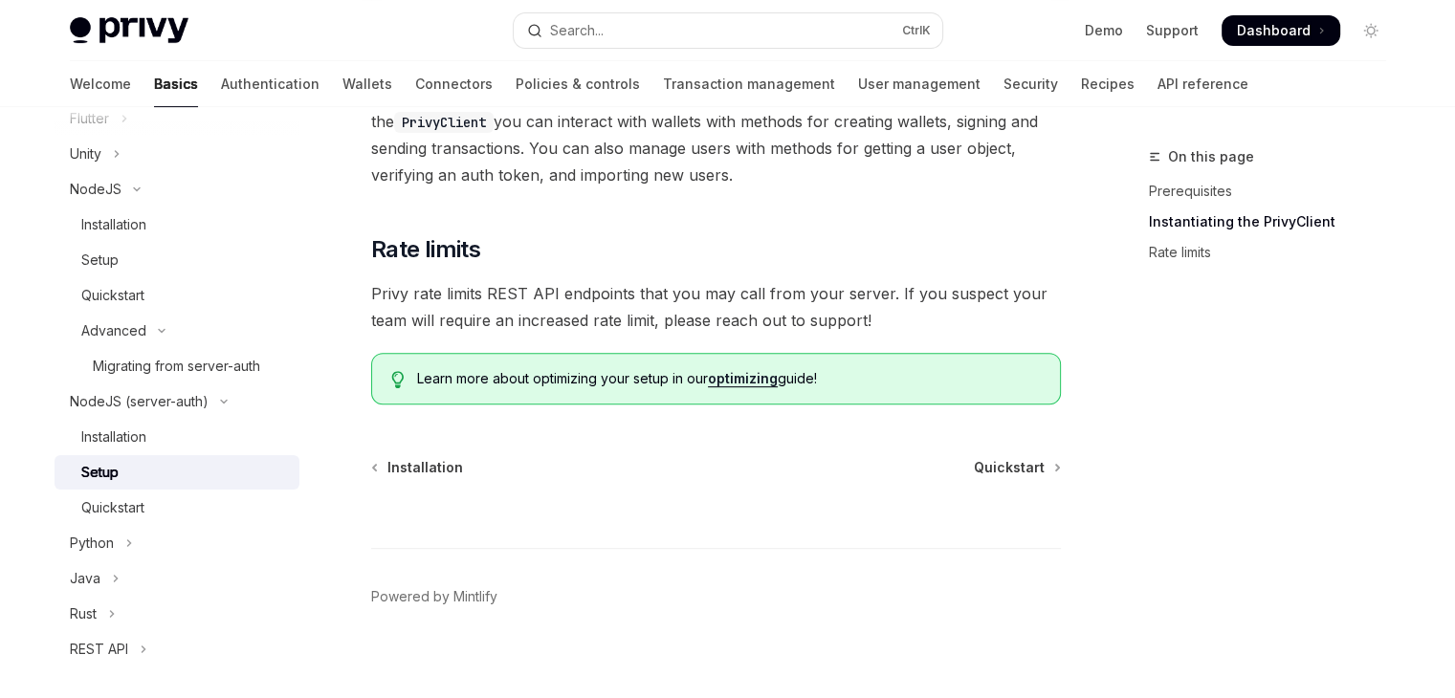
scroll to position [738, 0]
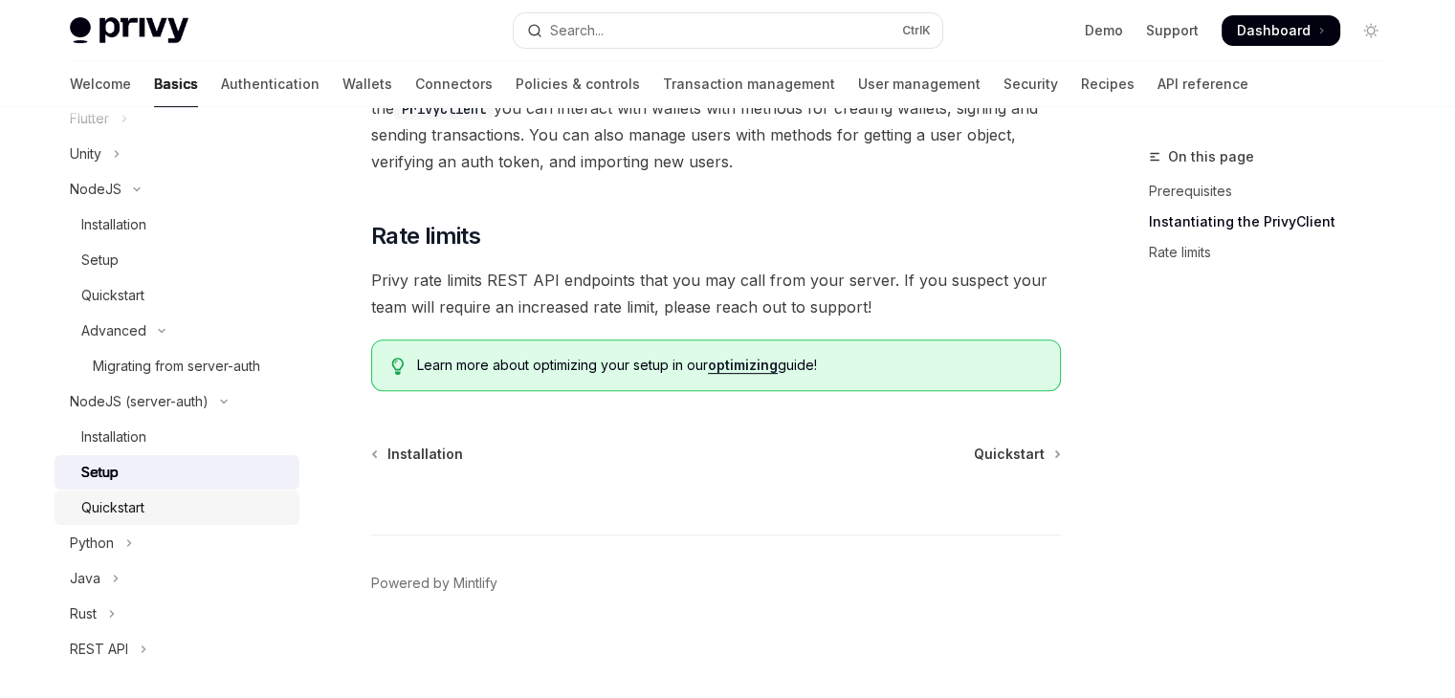
click at [210, 510] on div "Quickstart" at bounding box center [184, 508] width 207 height 23
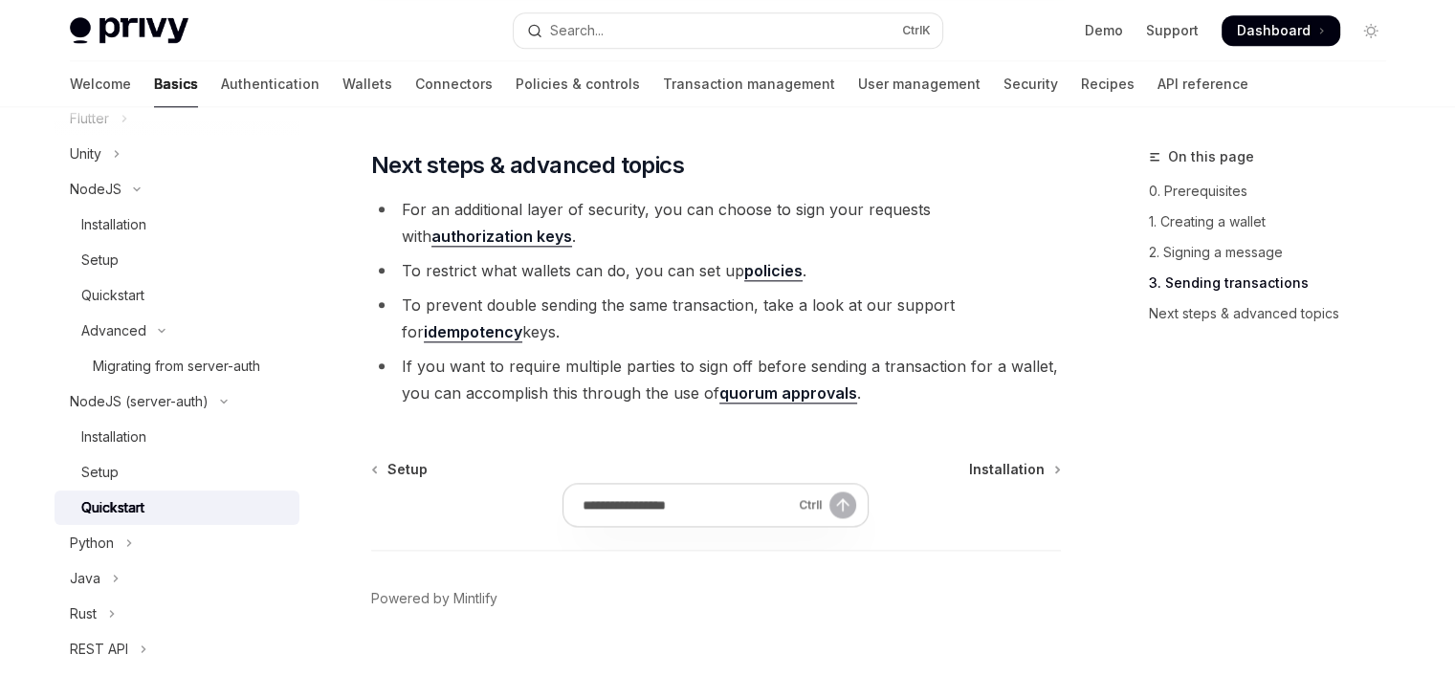
scroll to position [2308, 0]
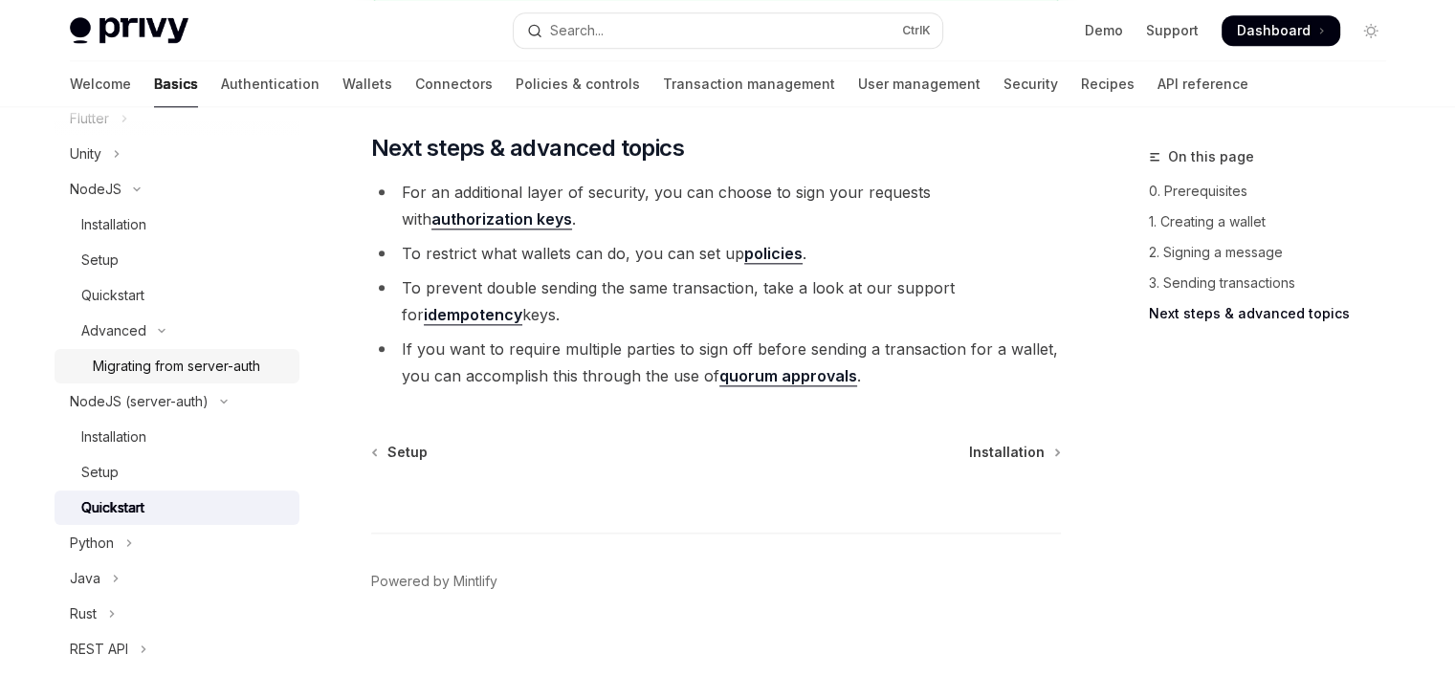
click at [169, 357] on div "Migrating from server-auth" at bounding box center [176, 366] width 167 height 23
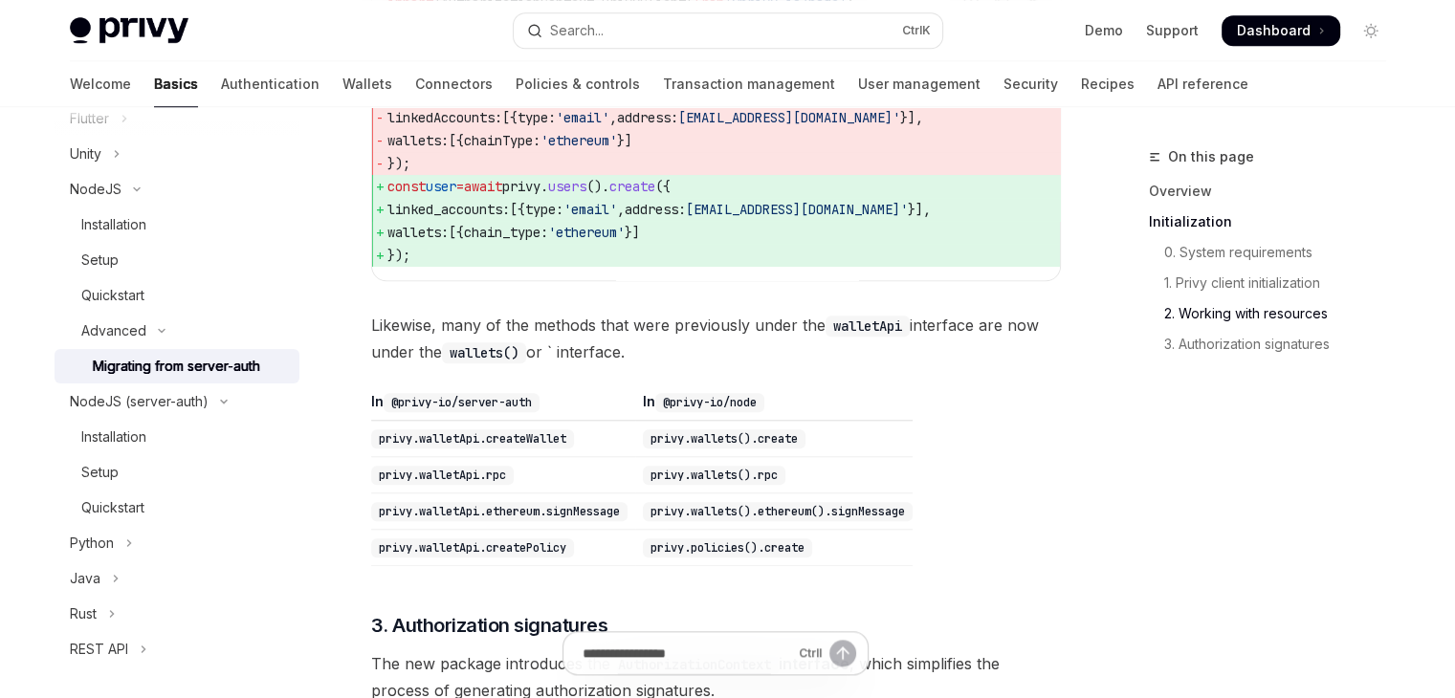
scroll to position [1722, 0]
drag, startPoint x: 1087, startPoint y: 660, endPoint x: 1042, endPoint y: 649, distance: 46.4
click at [1087, 660] on div "On this page Overview Initialization 0. System requirements 1. Privy client ini…" at bounding box center [728, 203] width 1347 height 3636
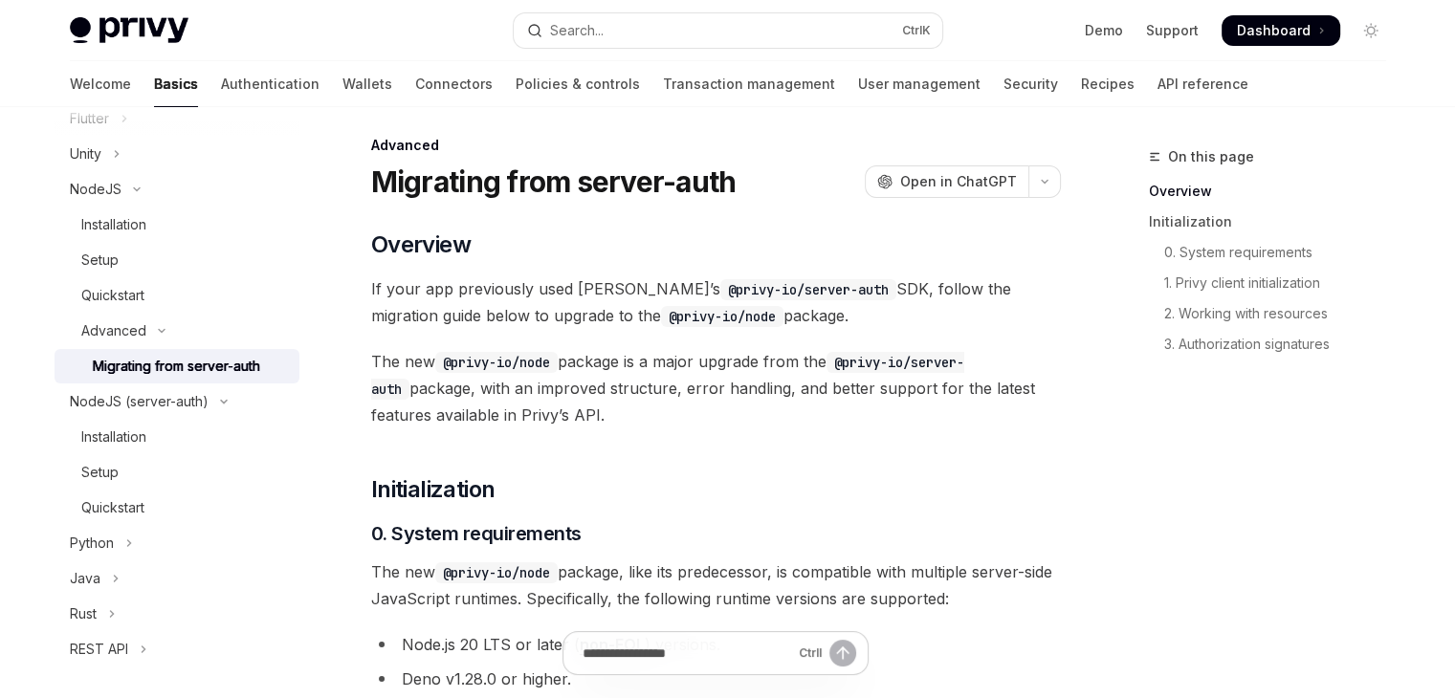
scroll to position [0, 0]
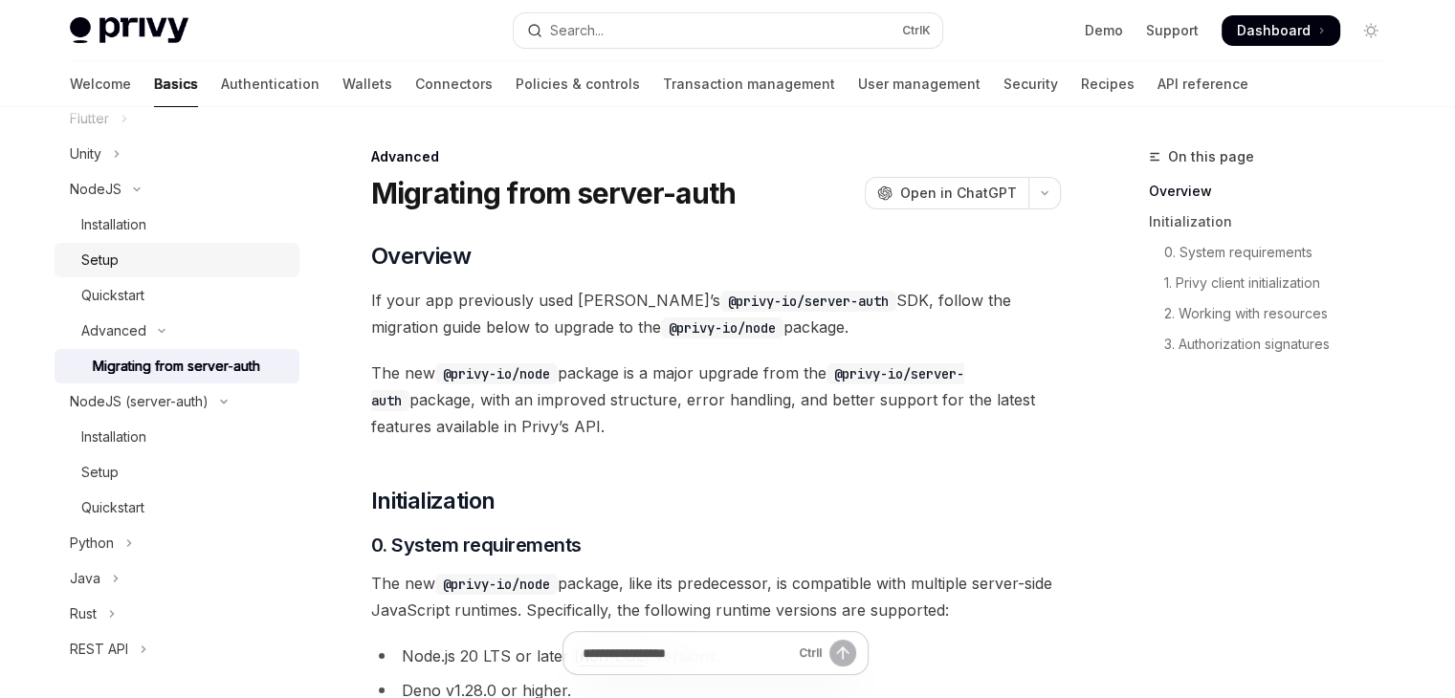
click at [122, 254] on div "Setup" at bounding box center [184, 260] width 207 height 23
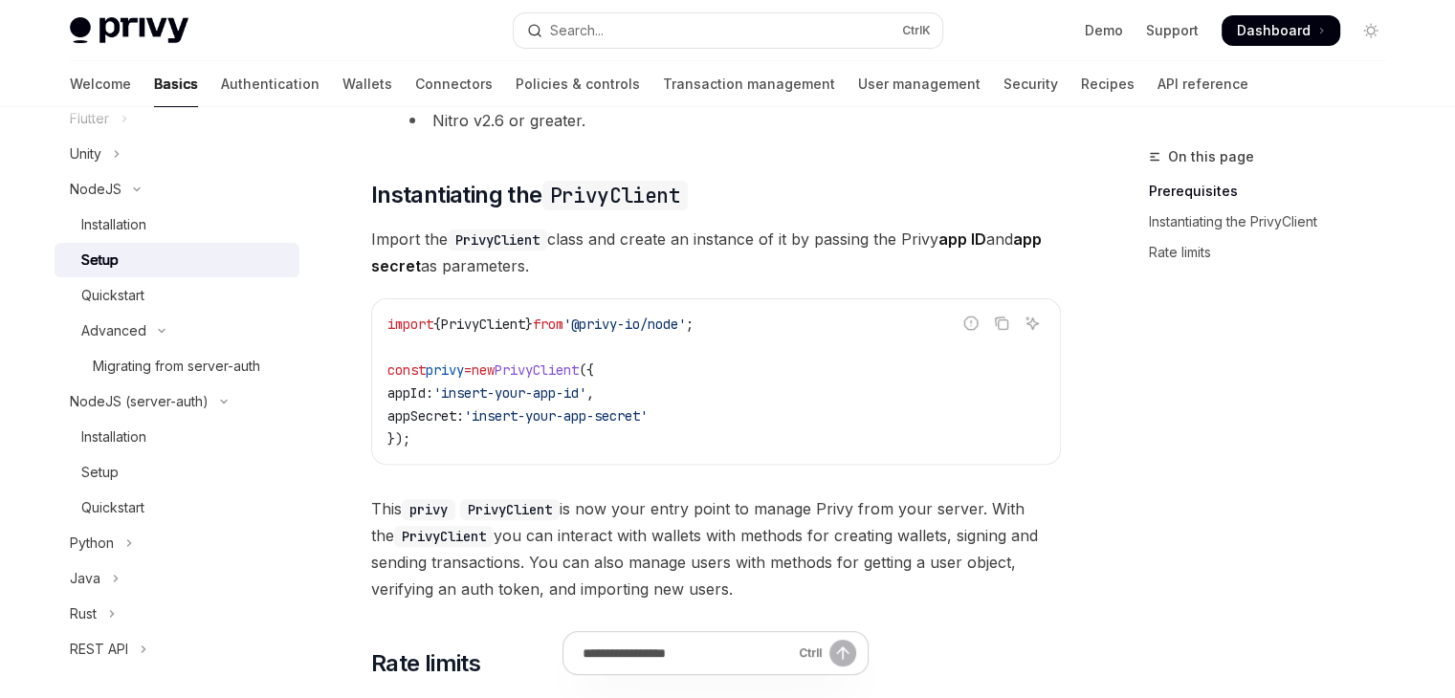
scroll to position [325, 0]
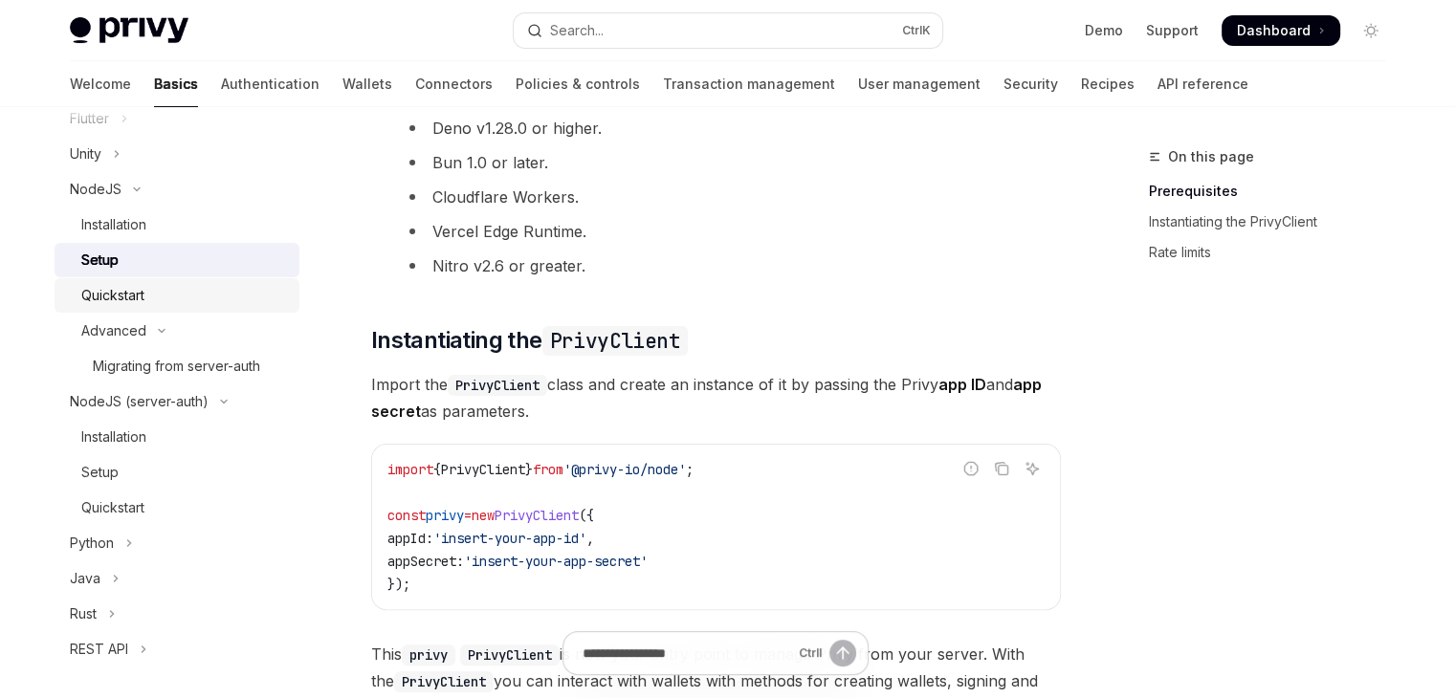
click at [134, 298] on div "Quickstart" at bounding box center [112, 295] width 63 height 23
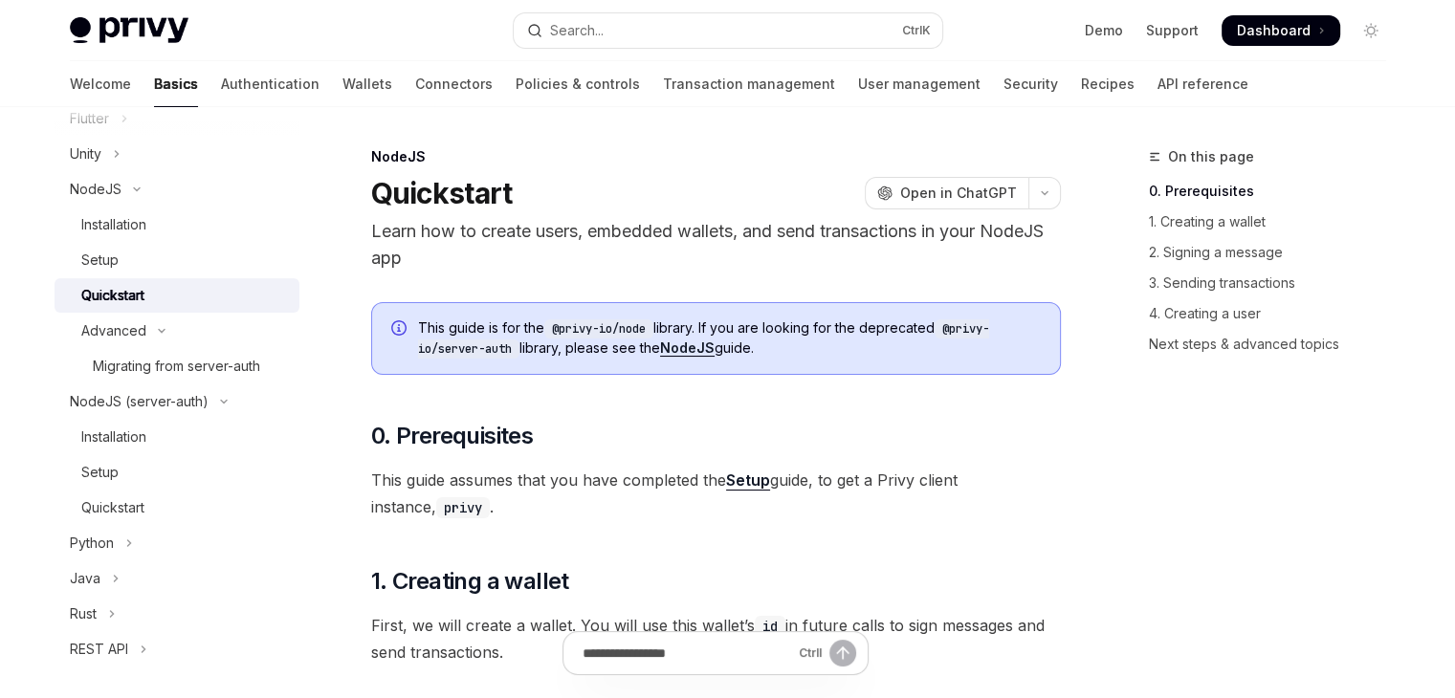
click at [132, 224] on div "Installation" at bounding box center [113, 224] width 65 height 23
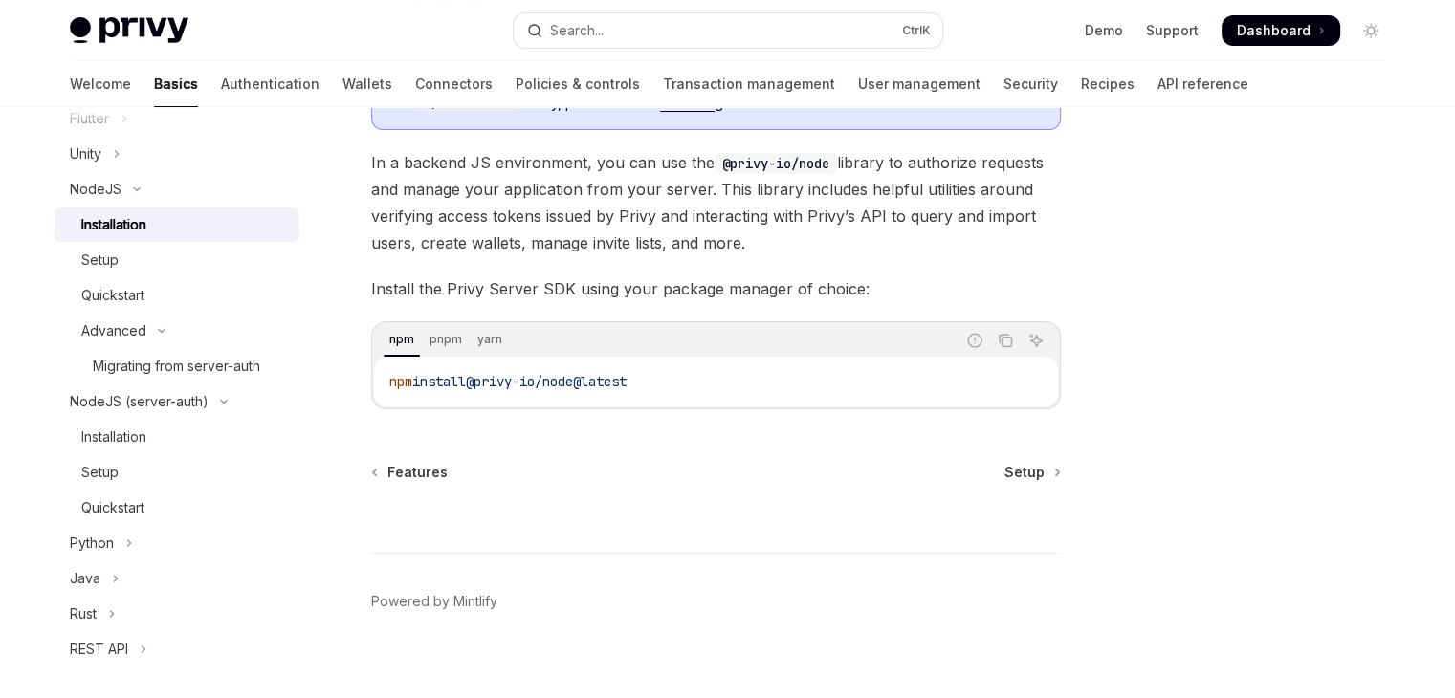
scroll to position [191, 0]
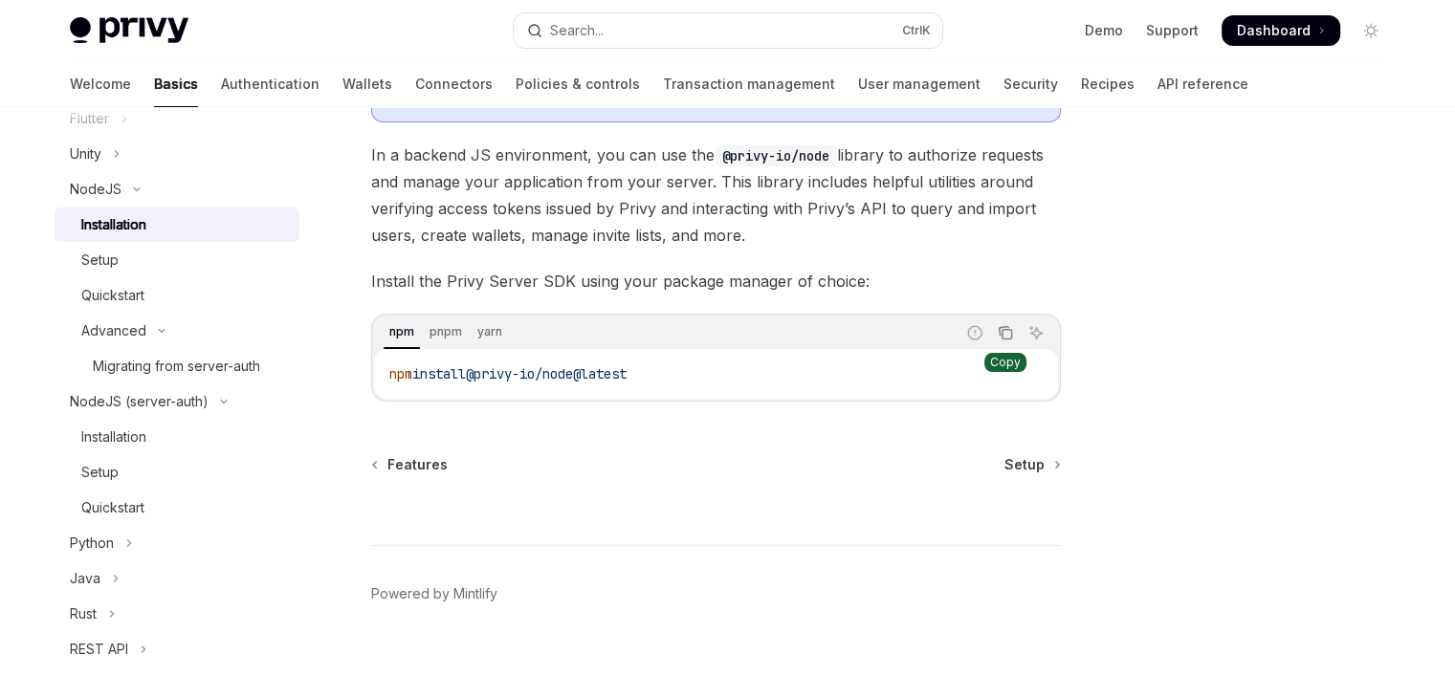
click at [1007, 343] on button "Copy the contents from the code block" at bounding box center [1005, 332] width 25 height 25
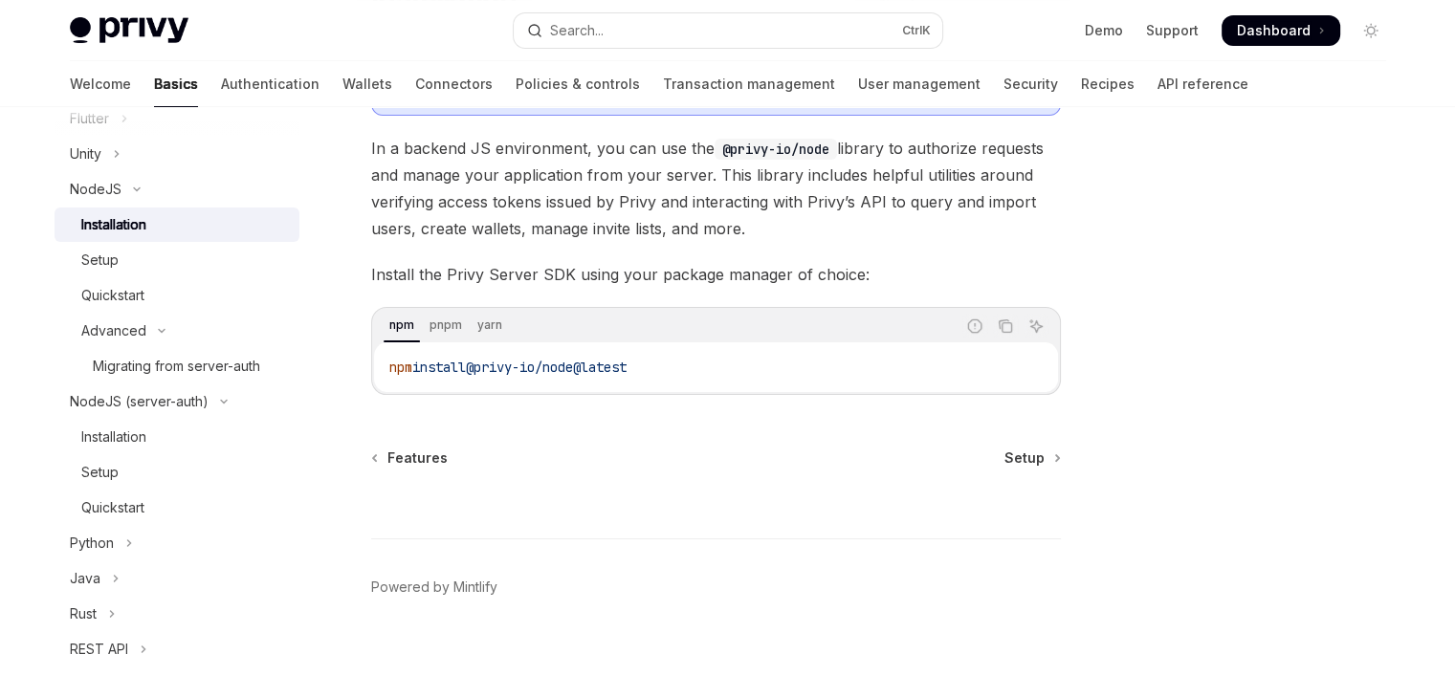
scroll to position [203, 0]
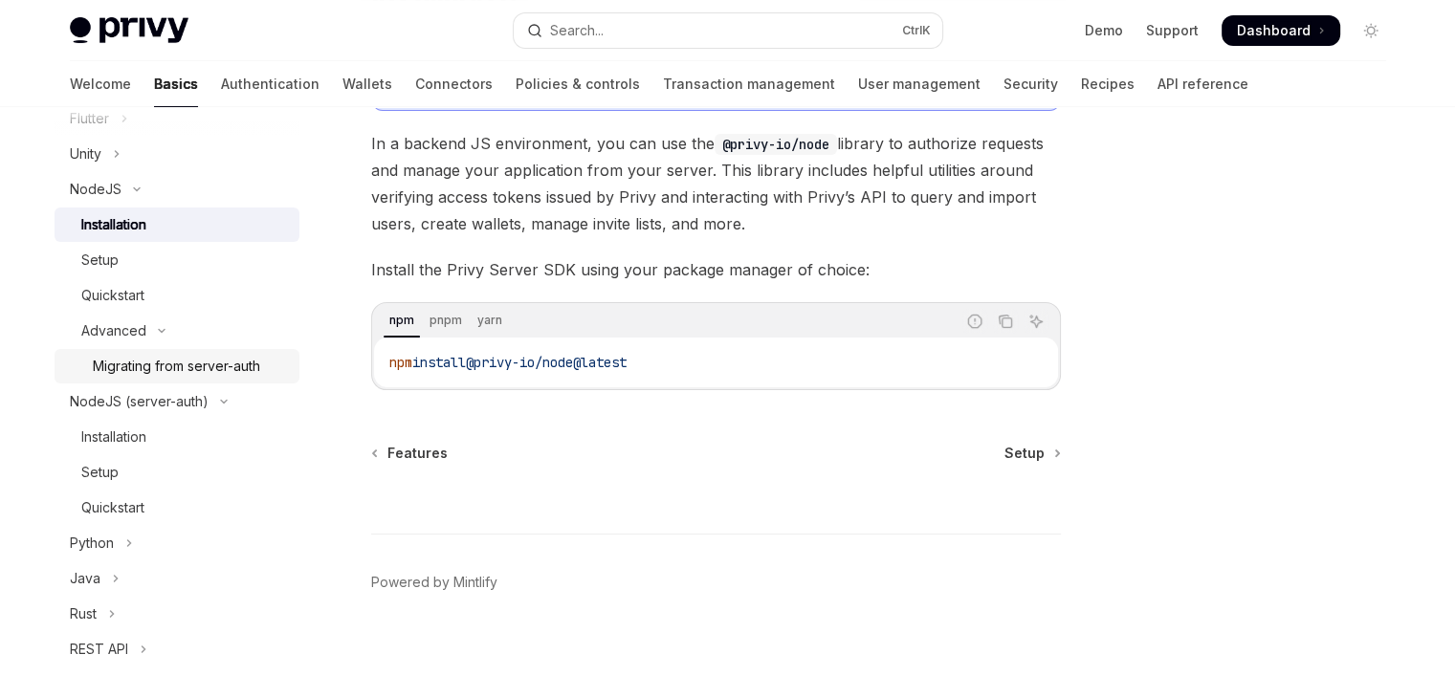
click at [192, 363] on div "Migrating from server-auth" at bounding box center [176, 366] width 167 height 23
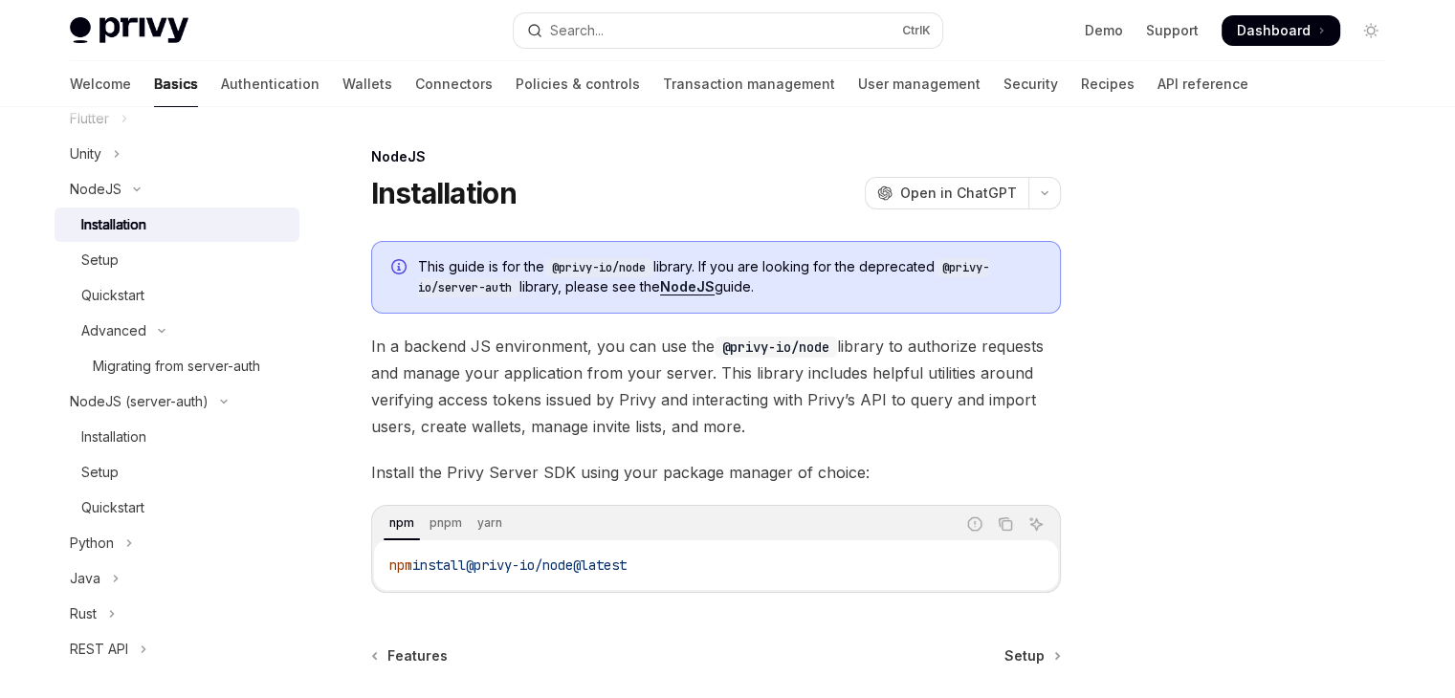
type textarea "*"
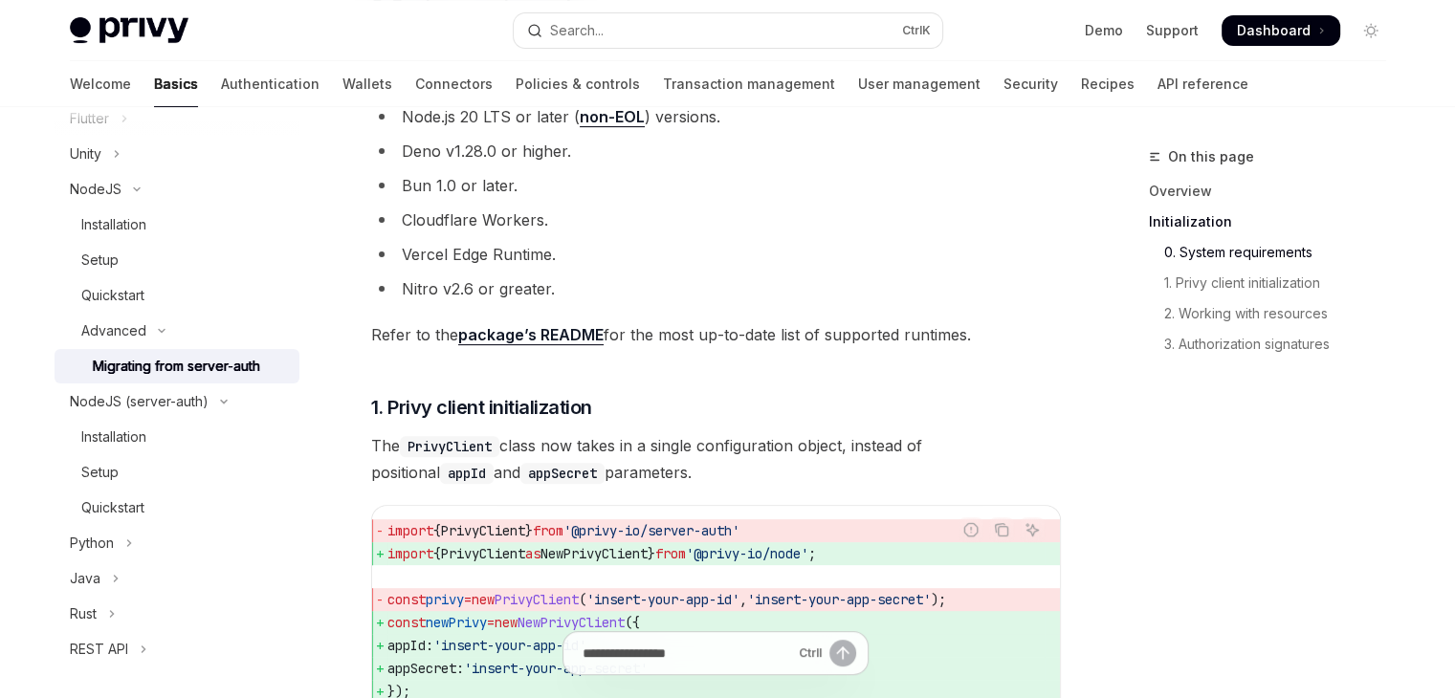
scroll to position [765, 0]
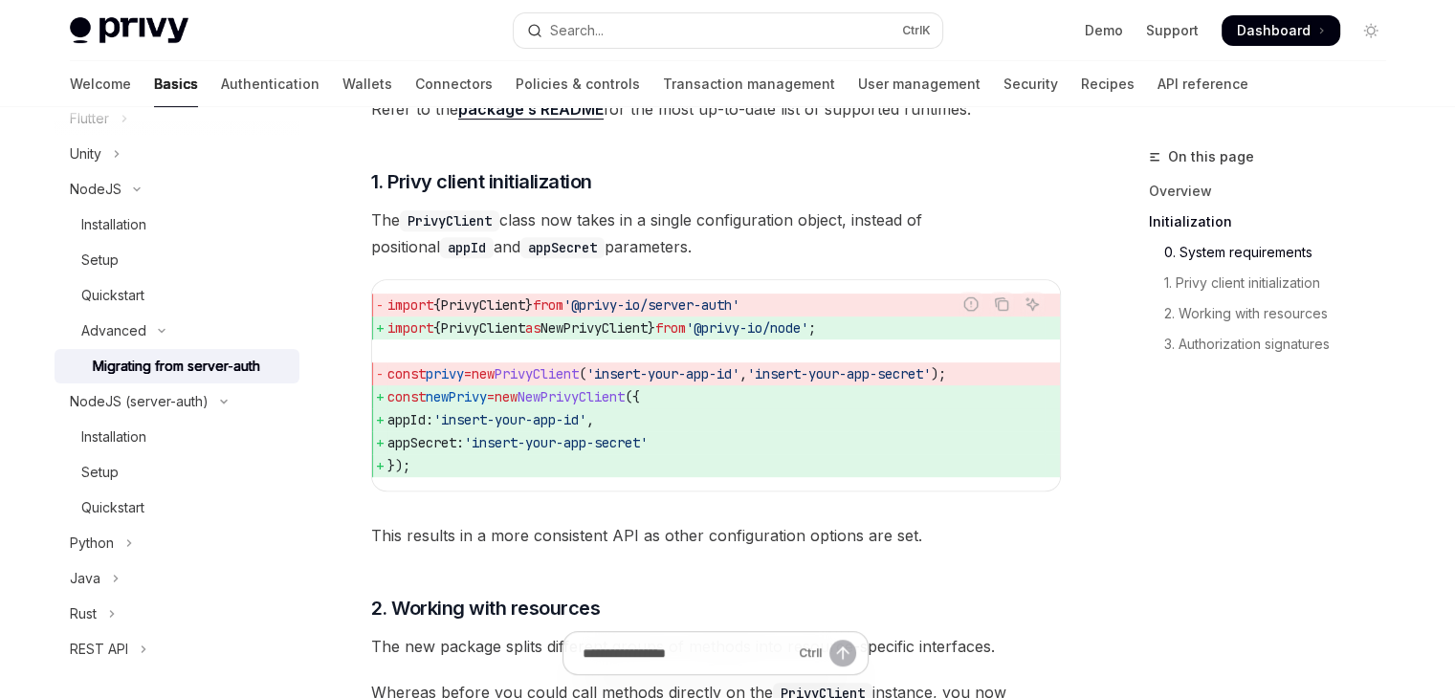
drag, startPoint x: 877, startPoint y: 325, endPoint x: 365, endPoint y: 320, distance: 511.9
copy span "import { PrivyClient as NewPrivyClient } from '@privy-io/node' ;"
drag, startPoint x: 424, startPoint y: 462, endPoint x: 352, endPoint y: 394, distance: 98.8
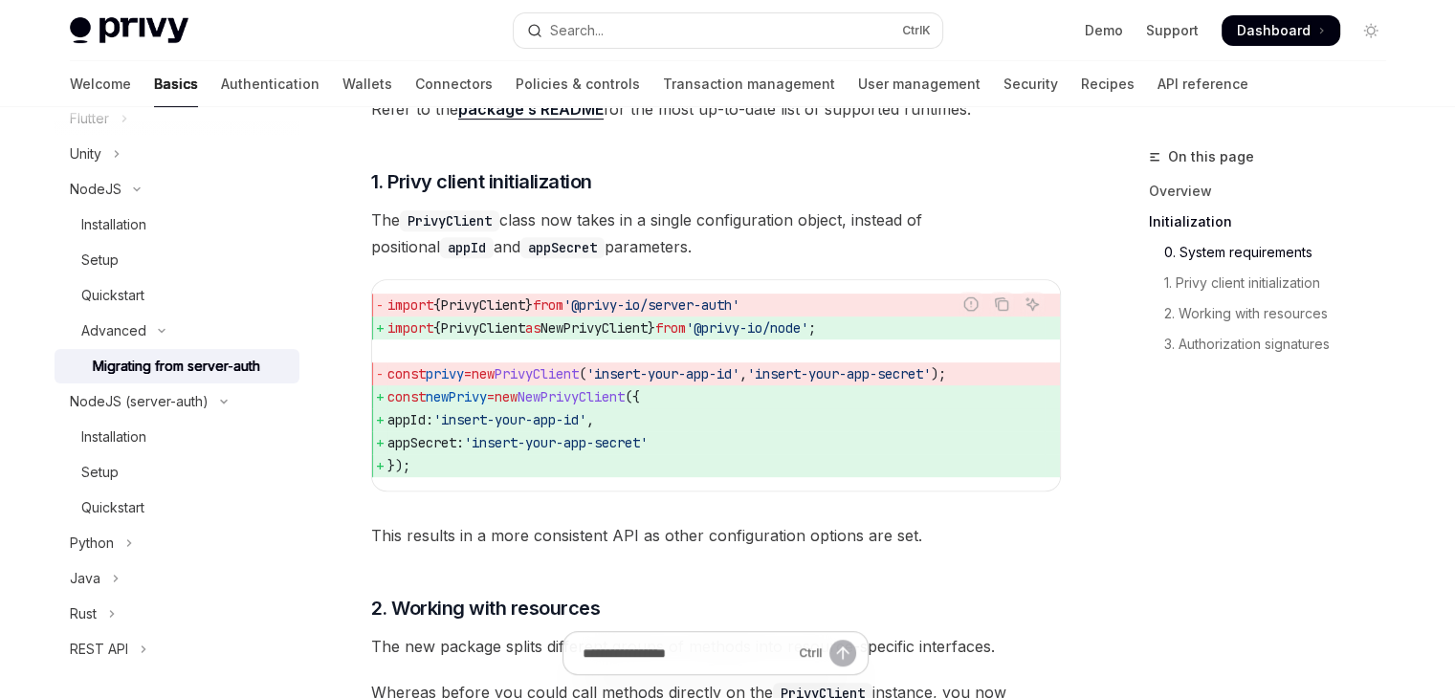
copy code "const newPrivy = new NewPrivyClient ({ appId: 'insert-your-app-id' , appSecret:…"
click at [663, 464] on span "});" at bounding box center [715, 465] width 657 height 23
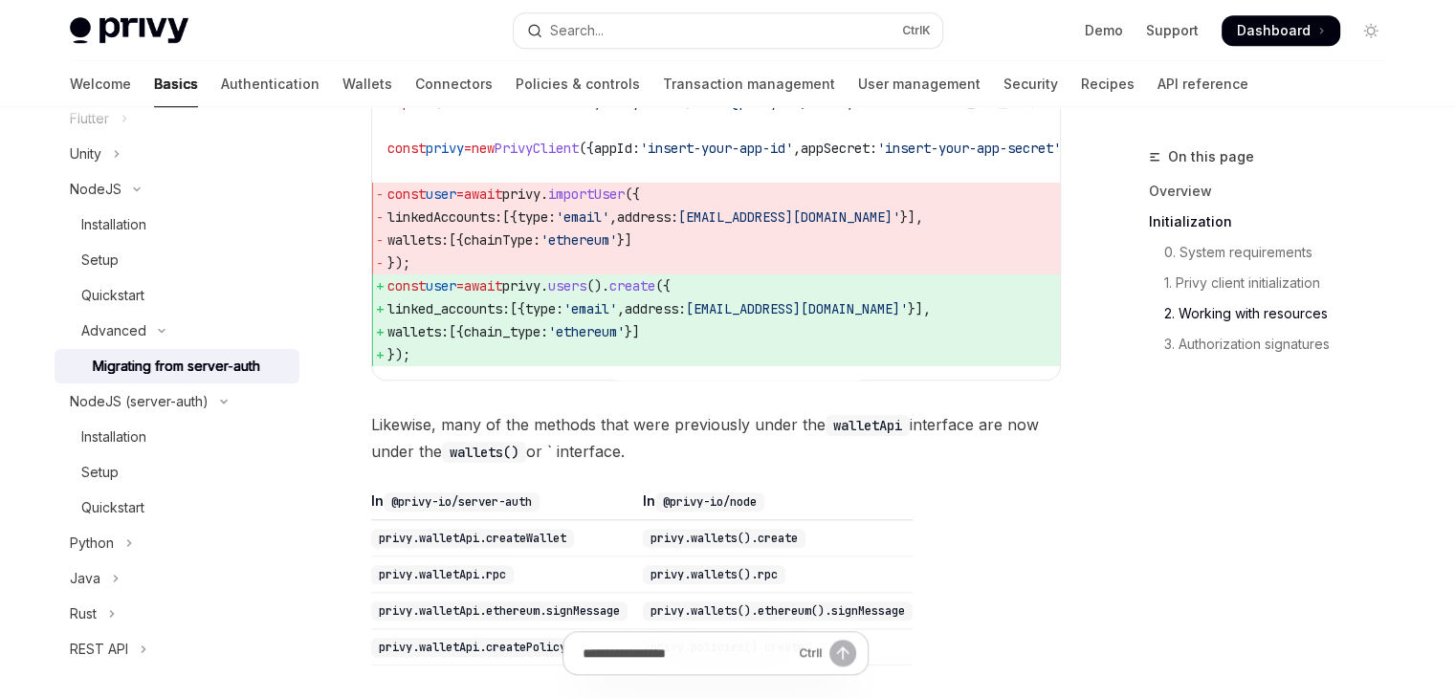
scroll to position [1626, 0]
drag, startPoint x: 427, startPoint y: 375, endPoint x: 360, endPoint y: 312, distance: 92.0
click at [360, 312] on div "Advanced Migrating from server-auth OpenAI Open in ChatGPT OpenAI Open in ChatG…" at bounding box center [537, 318] width 1056 height 3598
copy code "const user = await privy . users (). create ({ linked_accounts: [{ type: 'email…"
click at [517, 339] on span "chain_type:" at bounding box center [506, 329] width 84 height 17
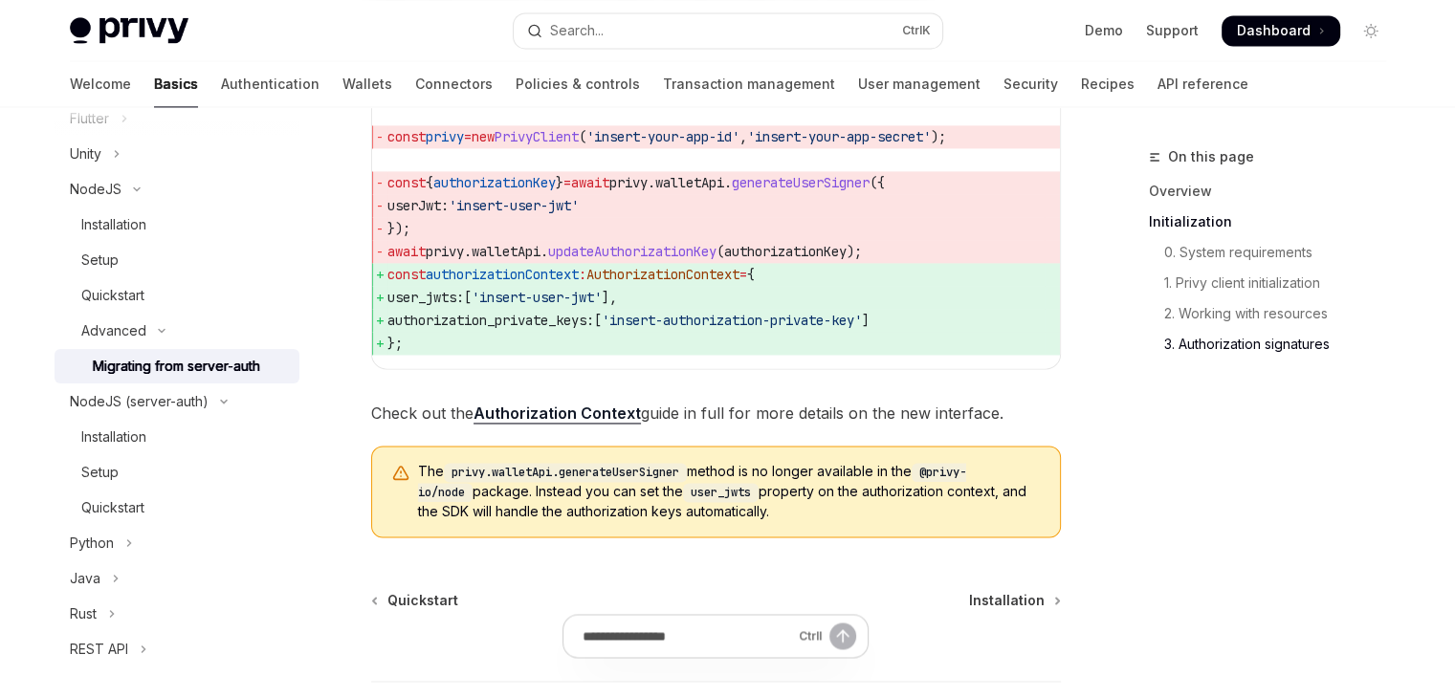
scroll to position [3092, 0]
